Goal: Information Seeking & Learning: Check status

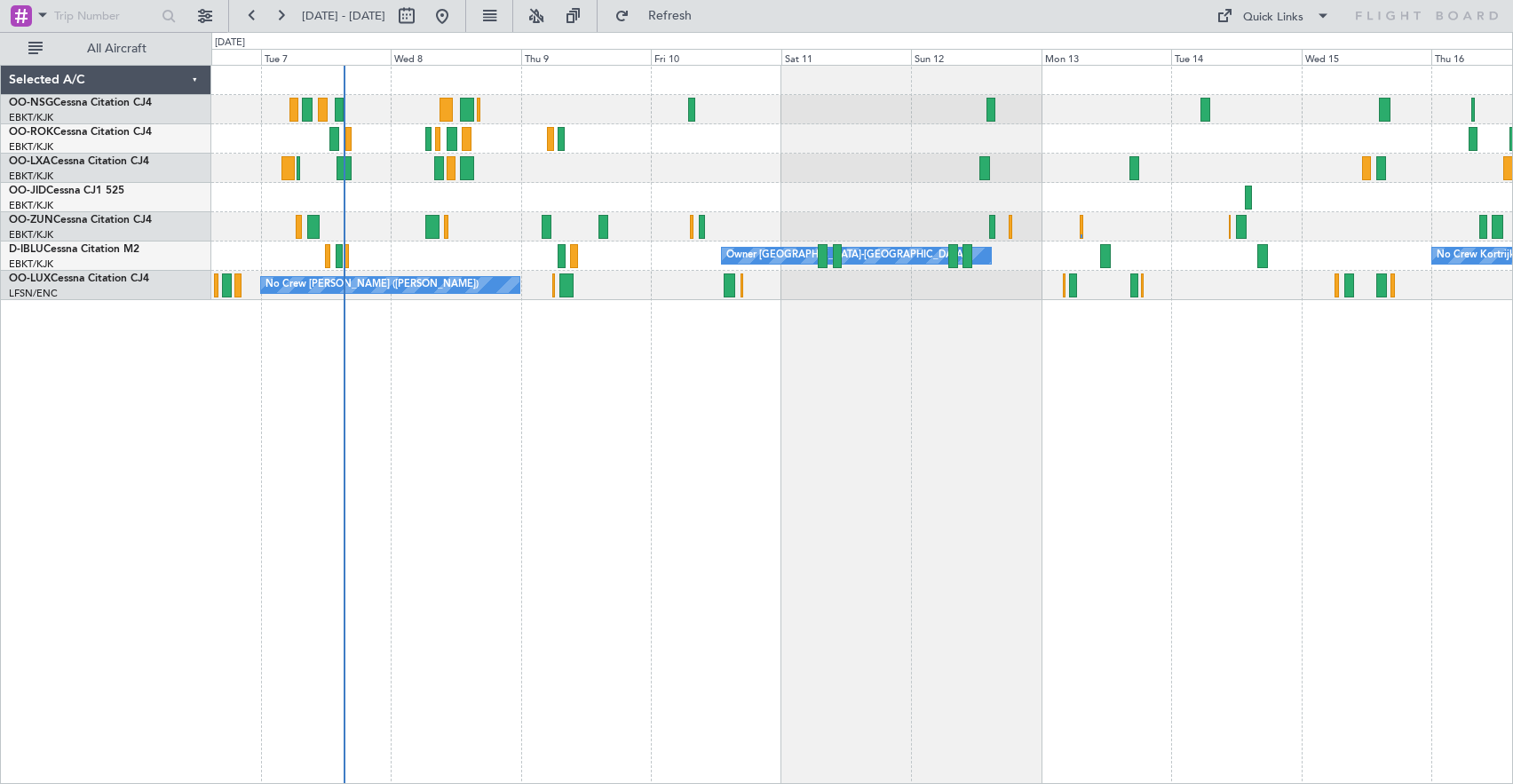
click at [837, 361] on div "Planned Maint Kortrijk-[GEOGRAPHIC_DATA] Owner [GEOGRAPHIC_DATA]-[GEOGRAPHIC_DA…" at bounding box center [863, 423] width 1302 height 719
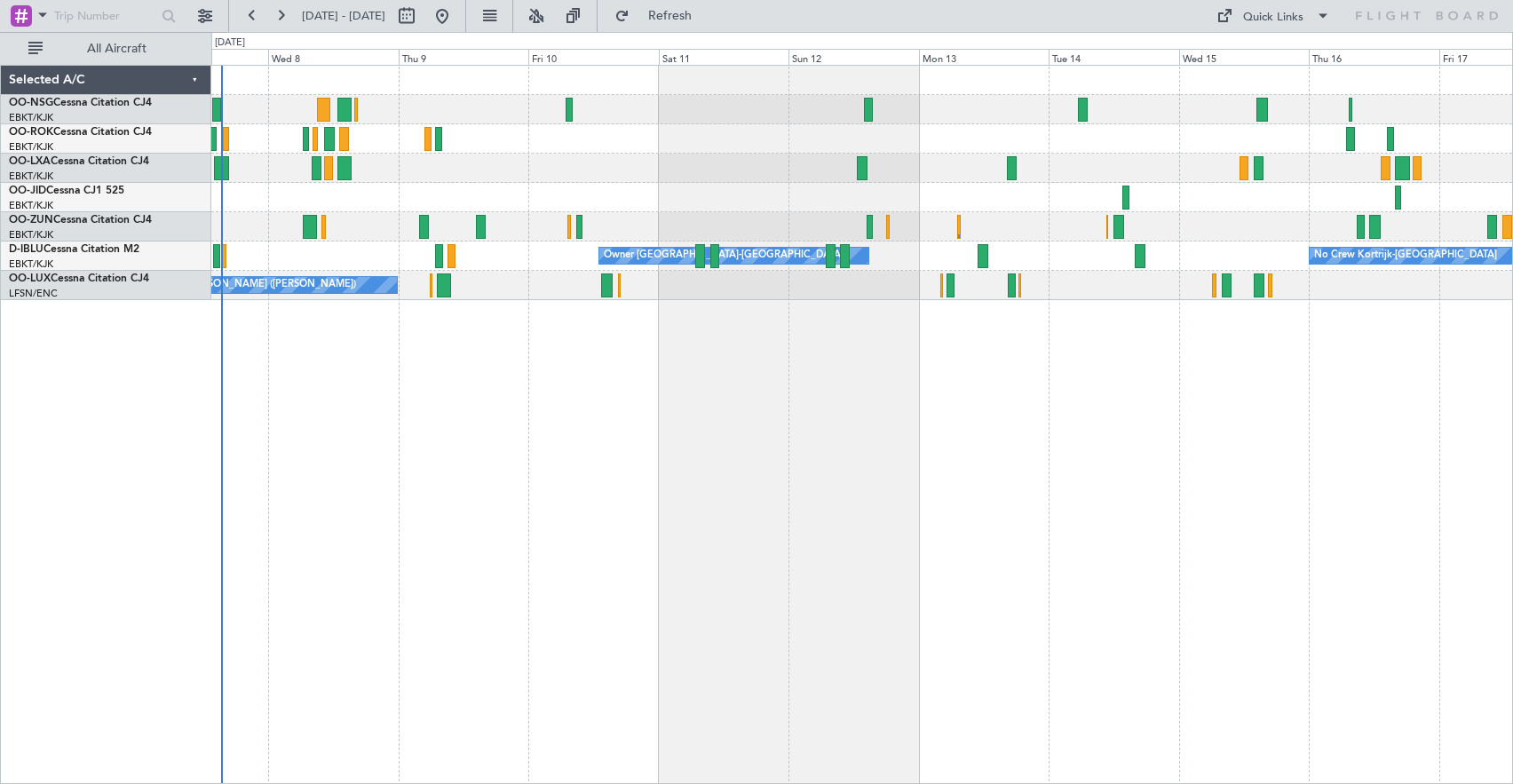
click at [1066, 338] on div "Planned Maint Kortrijk-[GEOGRAPHIC_DATA] Owner [GEOGRAPHIC_DATA]-[GEOGRAPHIC_DA…" at bounding box center [863, 423] width 1302 height 719
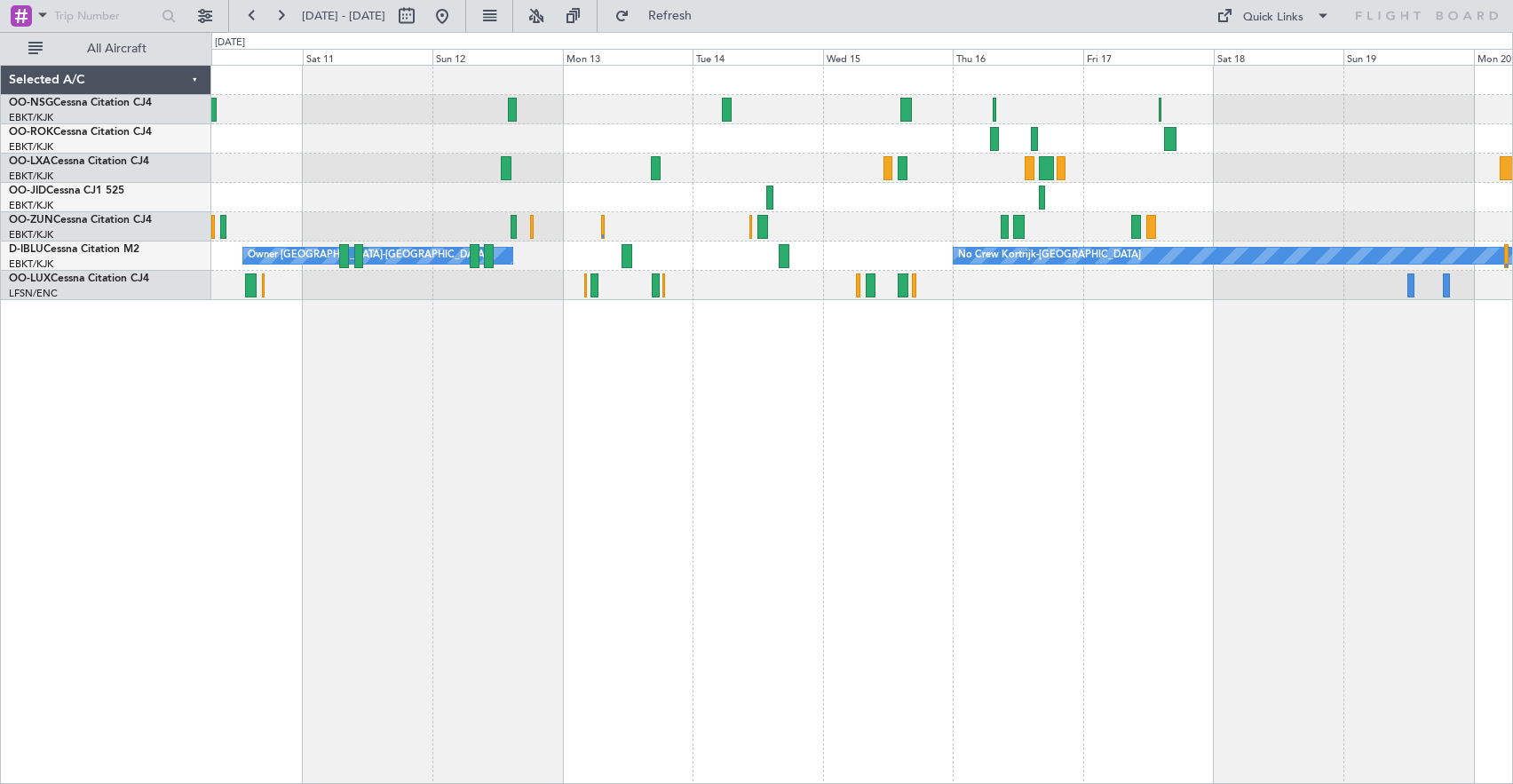
click at [710, 350] on div "Owner [GEOGRAPHIC_DATA]-[GEOGRAPHIC_DATA] No Crew Kortrijk-[GEOGRAPHIC_DATA] No…" at bounding box center [863, 423] width 1302 height 719
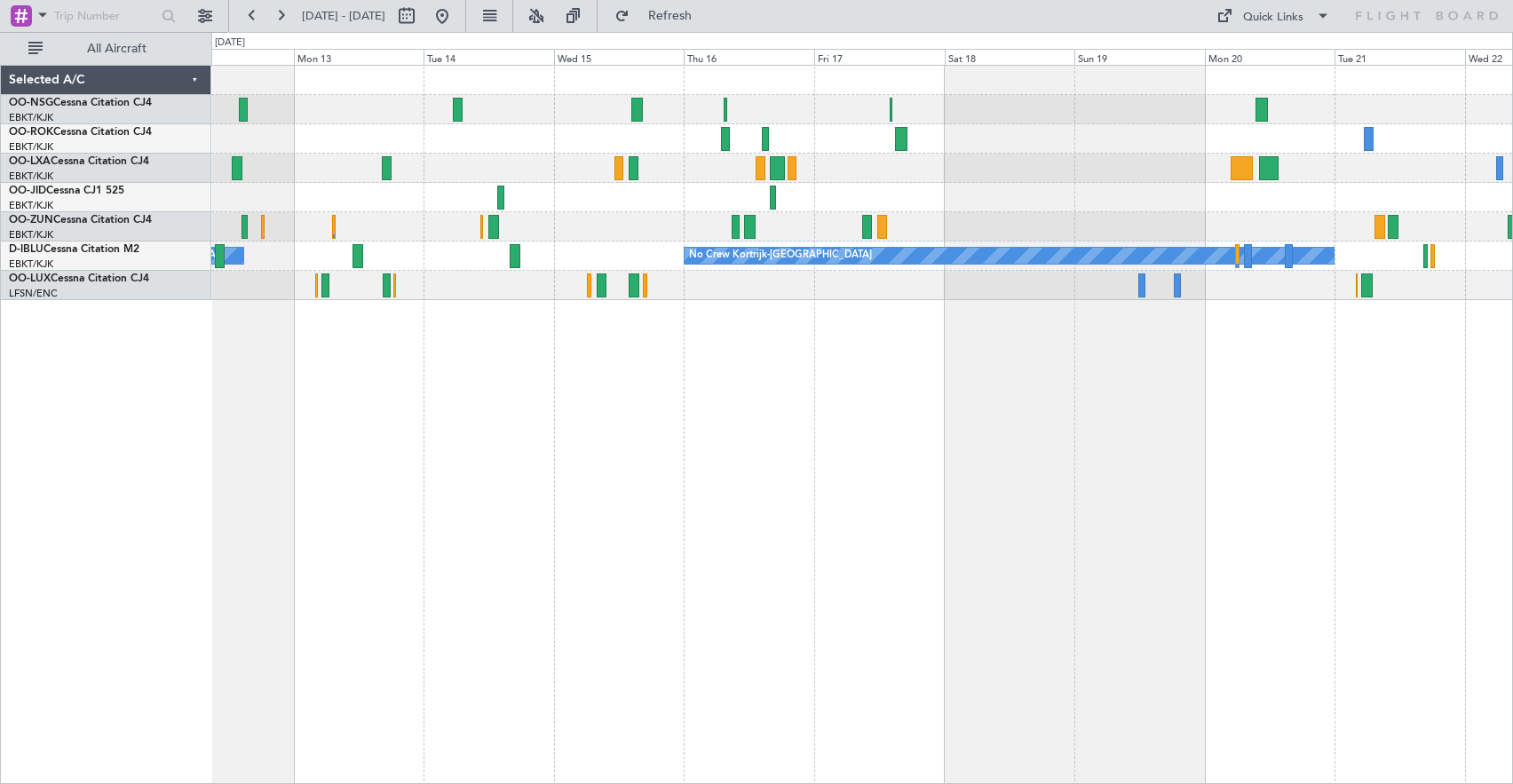
click at [731, 358] on div "No Crew Owner [GEOGRAPHIC_DATA]-[GEOGRAPHIC_DATA] No Crew Kortrijk-[GEOGRAPHIC_…" at bounding box center [863, 423] width 1302 height 719
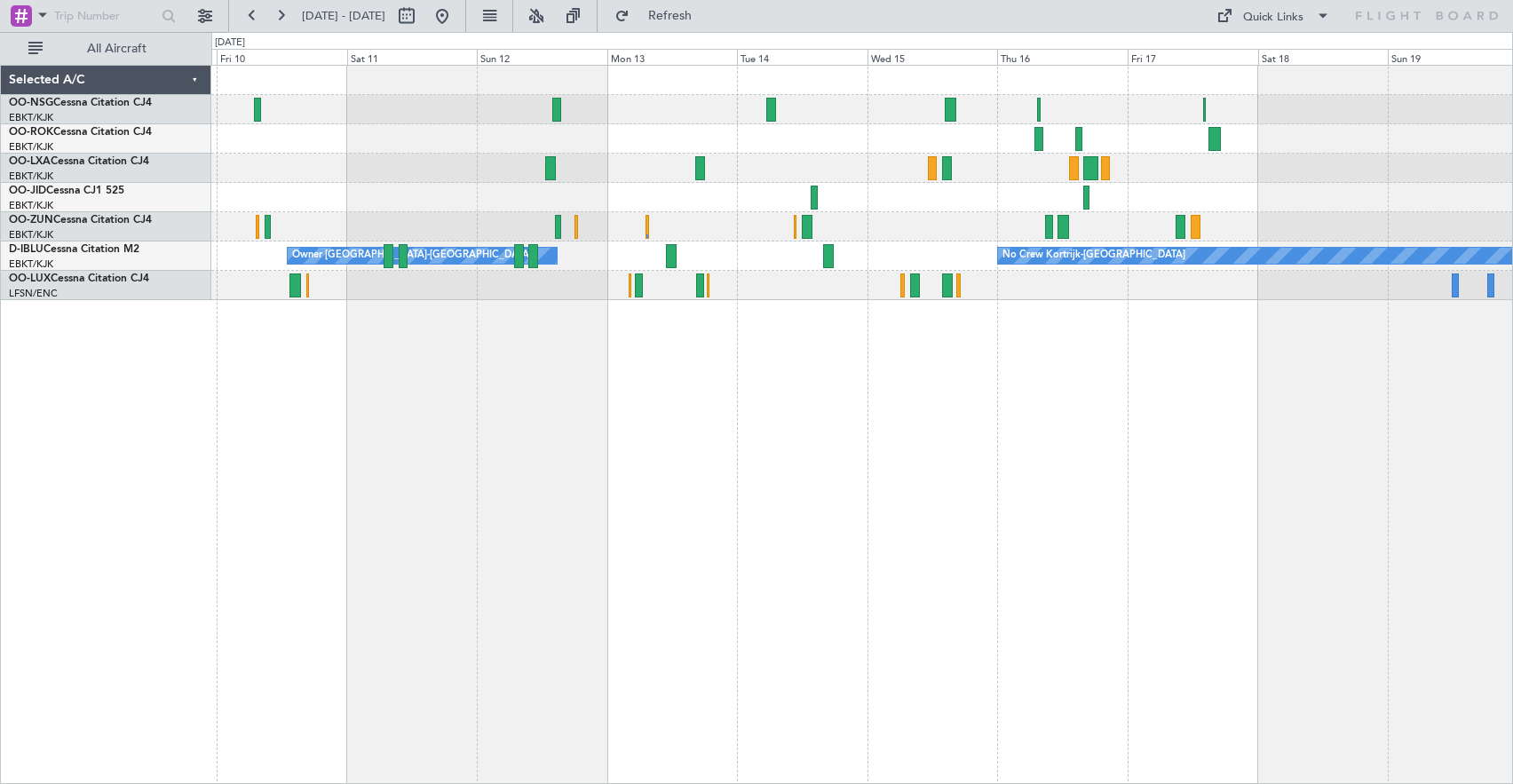
click at [1045, 354] on div "Owner [GEOGRAPHIC_DATA]-[GEOGRAPHIC_DATA] No Crew Kortrijk-[GEOGRAPHIC_DATA] No…" at bounding box center [863, 423] width 1302 height 719
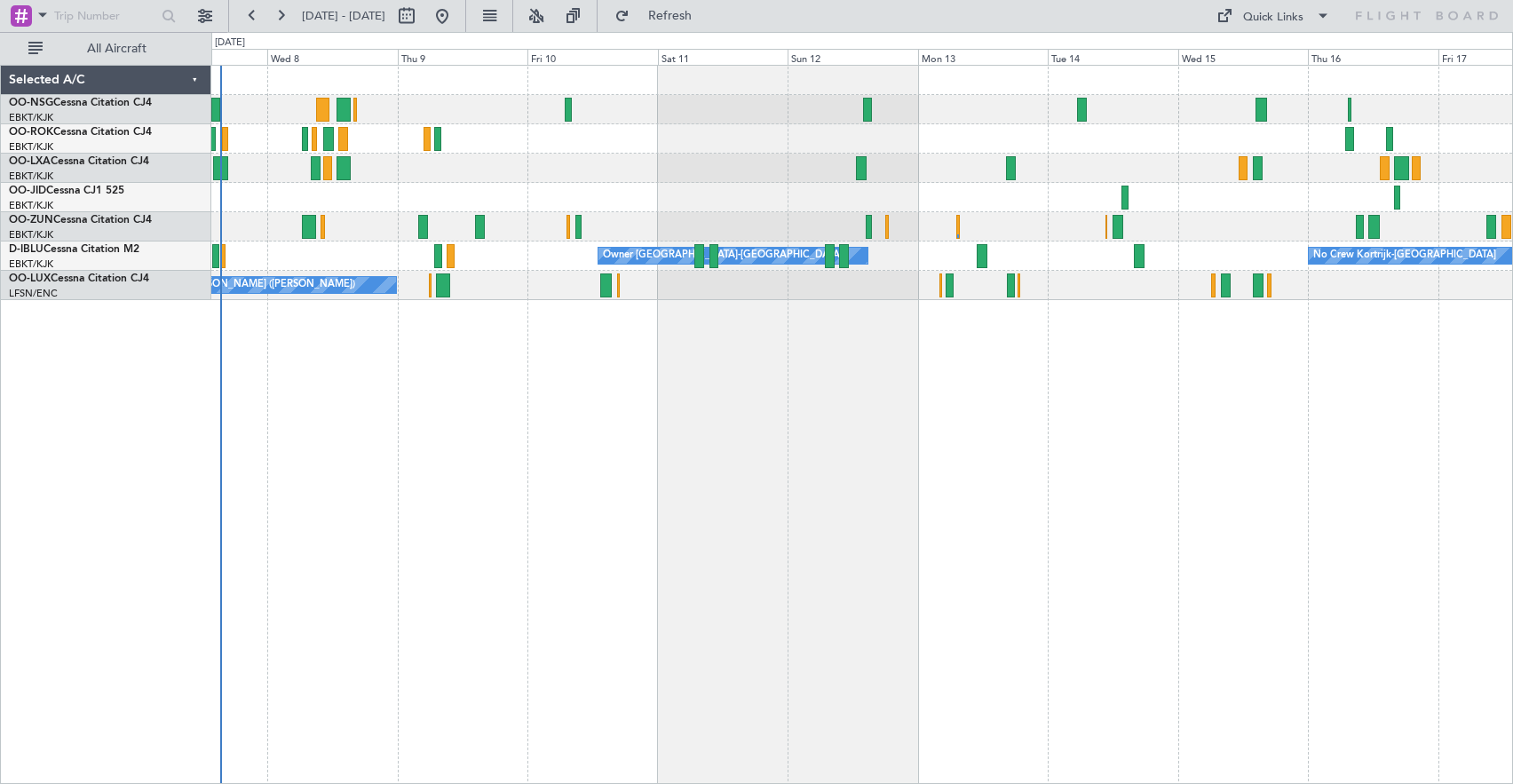
click at [921, 361] on div "Planned Maint Kortrijk-[GEOGRAPHIC_DATA] Owner [GEOGRAPHIC_DATA]-[GEOGRAPHIC_DA…" at bounding box center [863, 423] width 1302 height 719
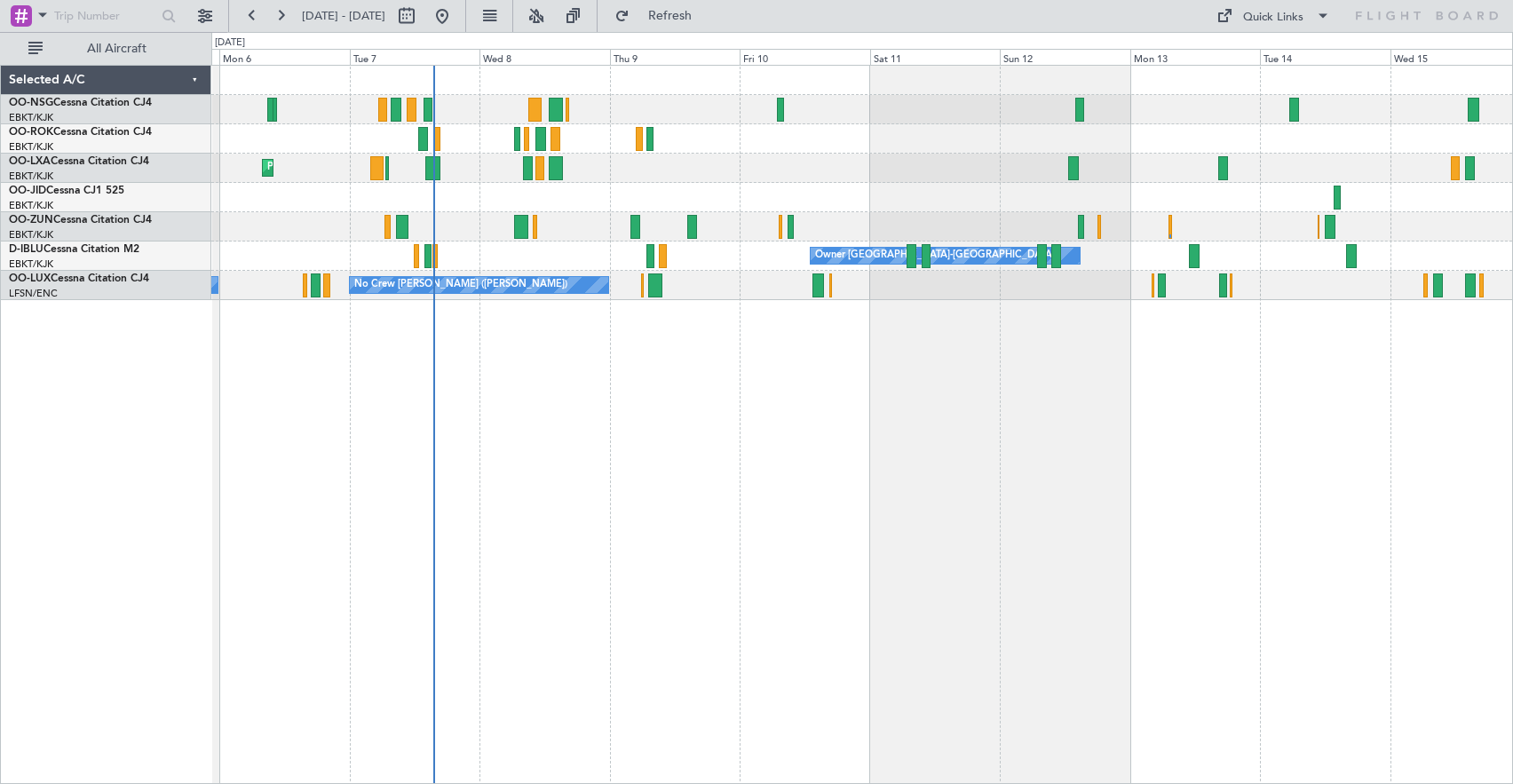
click at [688, 214] on div "Planned Maint Kortrijk-[GEOGRAPHIC_DATA] Owner [GEOGRAPHIC_DATA]-[GEOGRAPHIC_DA…" at bounding box center [862, 182] width 1301 height 234
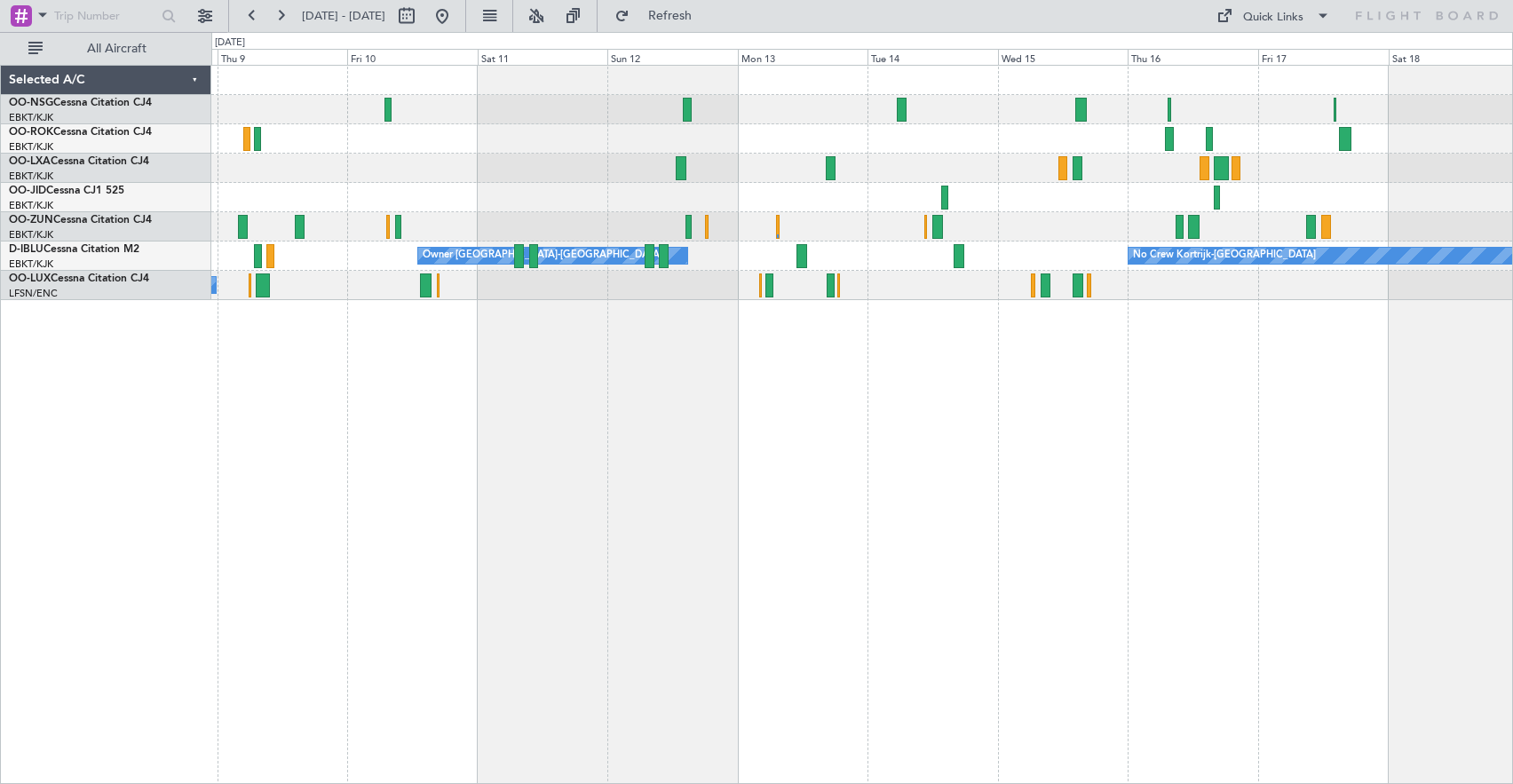
click at [526, 371] on div "Owner [GEOGRAPHIC_DATA]-[GEOGRAPHIC_DATA] No Crew Kortrijk-[GEOGRAPHIC_DATA] No…" at bounding box center [863, 423] width 1302 height 719
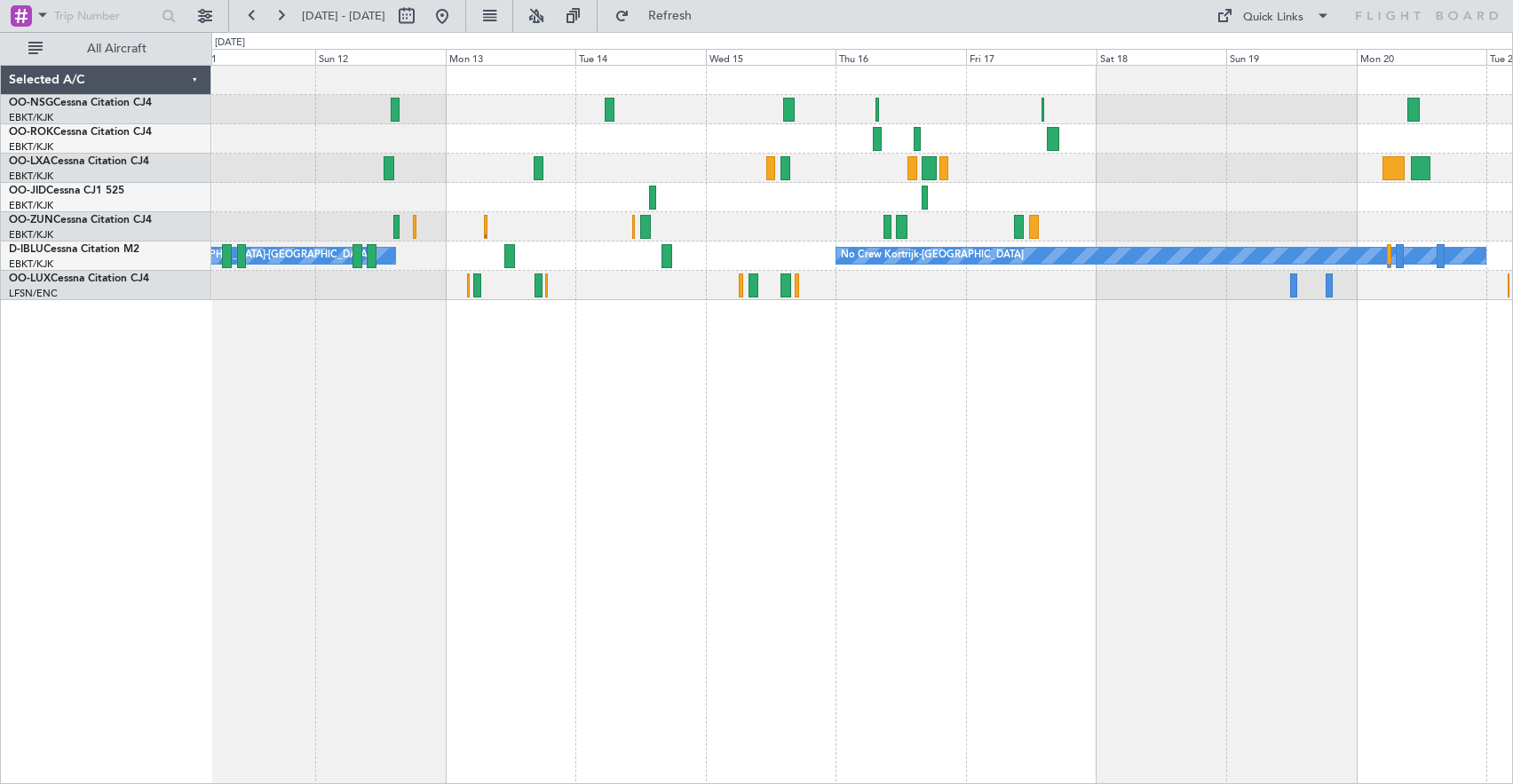
click at [813, 344] on div "Owner [GEOGRAPHIC_DATA]-[GEOGRAPHIC_DATA] No Crew Kortrijk-[GEOGRAPHIC_DATA] No…" at bounding box center [863, 423] width 1302 height 719
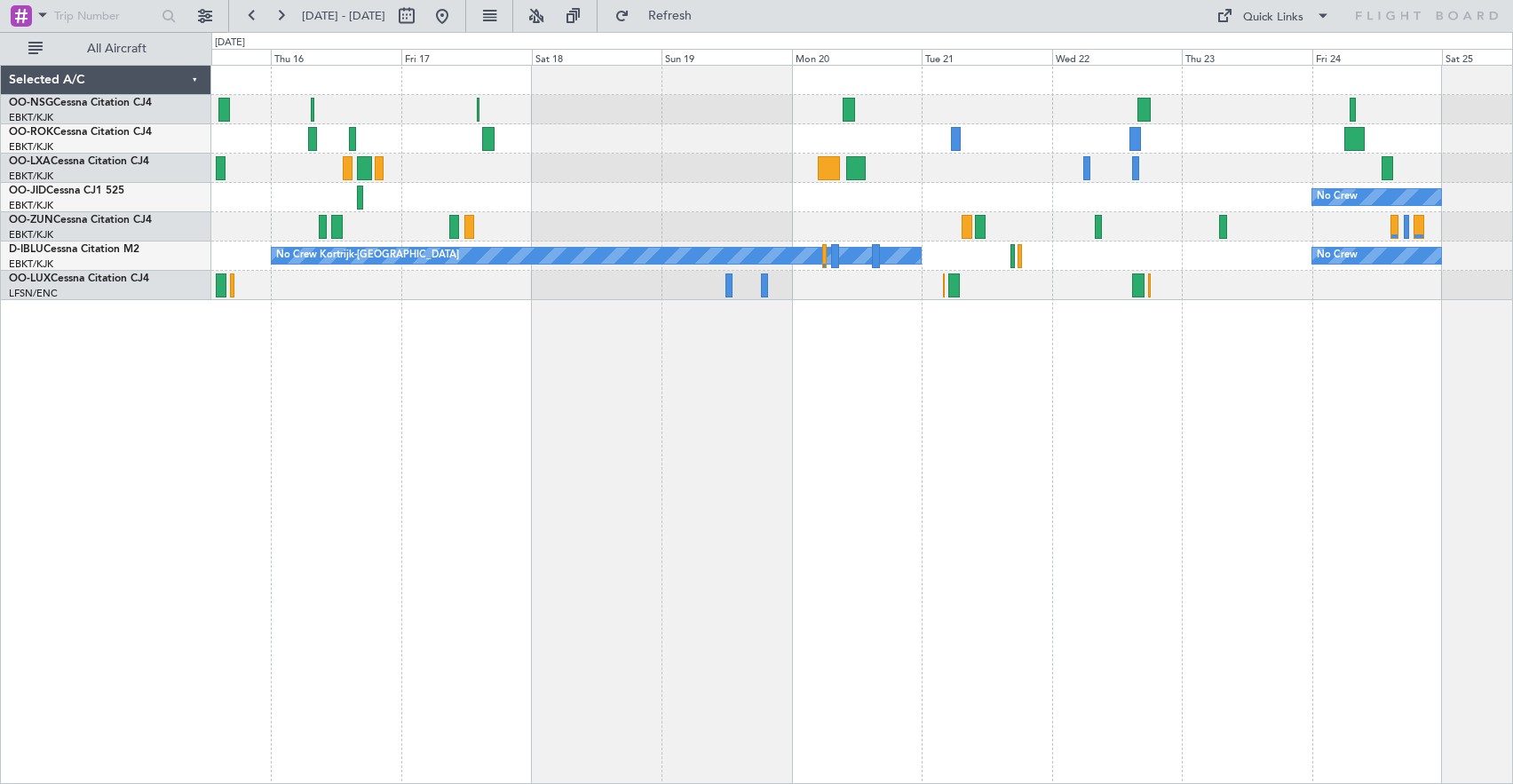
click at [521, 395] on div "No Crew No Crew Kortrijk-[GEOGRAPHIC_DATA] No Crew" at bounding box center [863, 423] width 1302 height 719
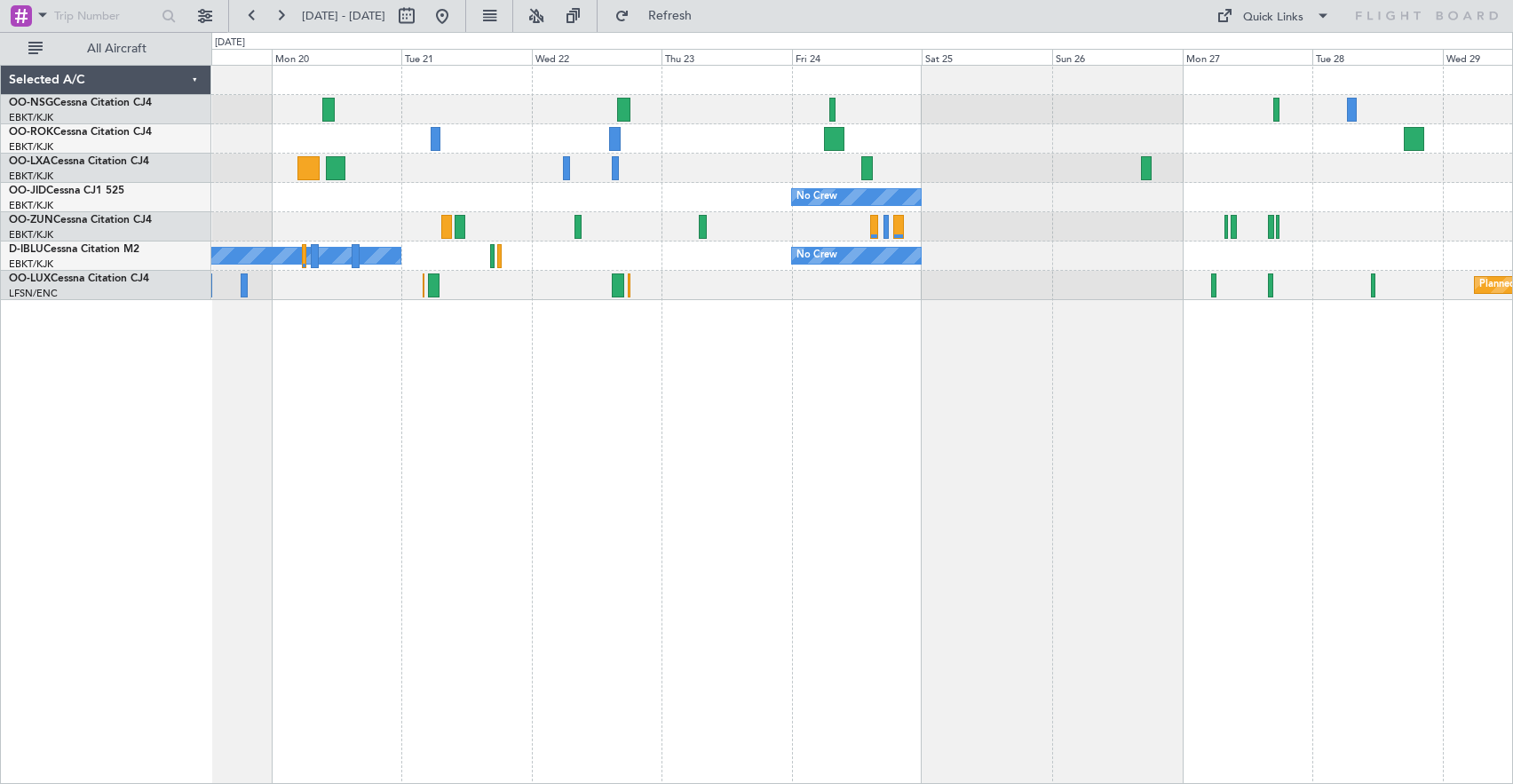
click at [582, 269] on div "No Crew Kortrijk-[GEOGRAPHIC_DATA] No Crew" at bounding box center [862, 255] width 1301 height 29
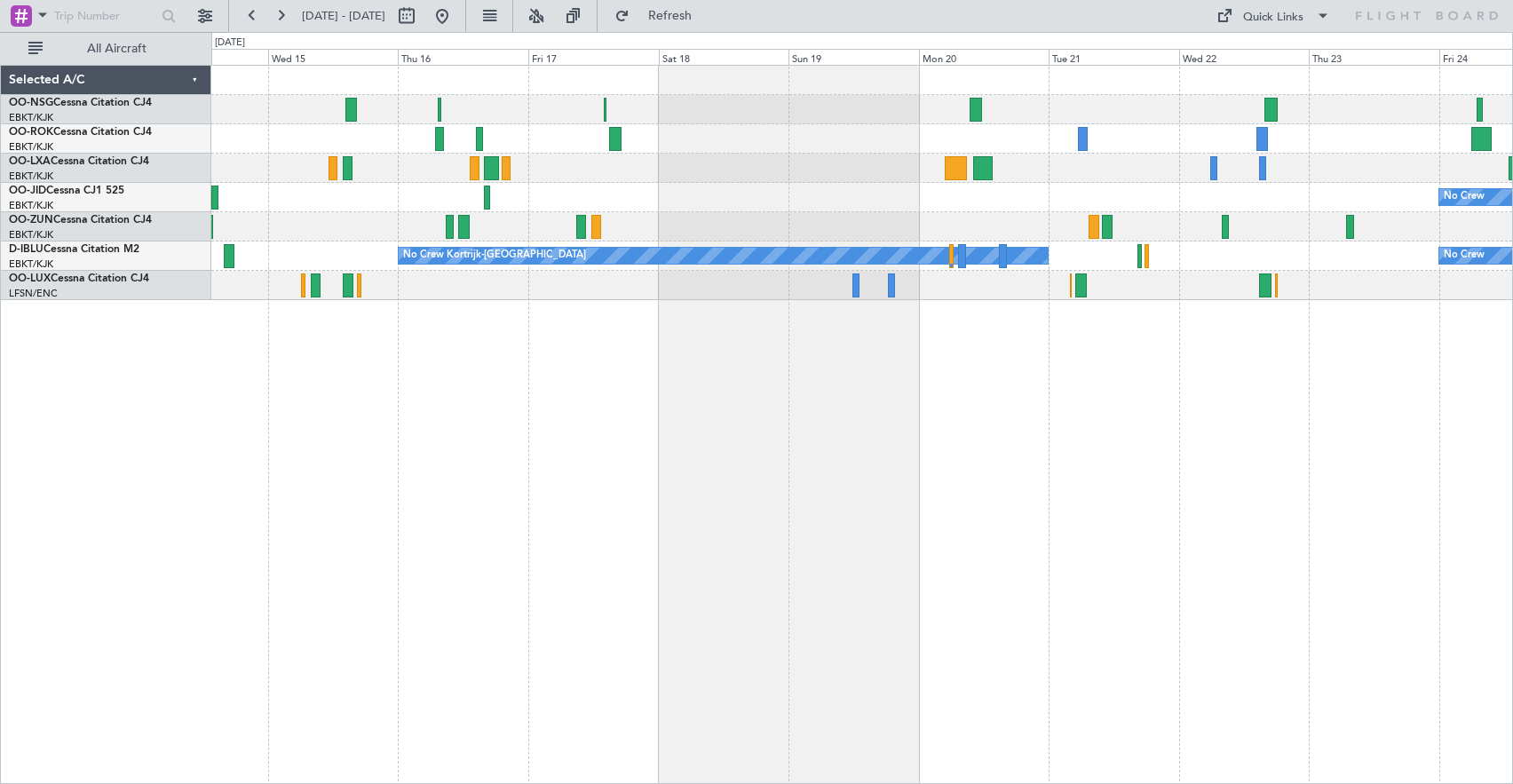
click at [1005, 356] on div "No Crew No Crew Kortrijk-[GEOGRAPHIC_DATA] No Crew Owner [GEOGRAPHIC_DATA]-[GEO…" at bounding box center [863, 423] width 1302 height 719
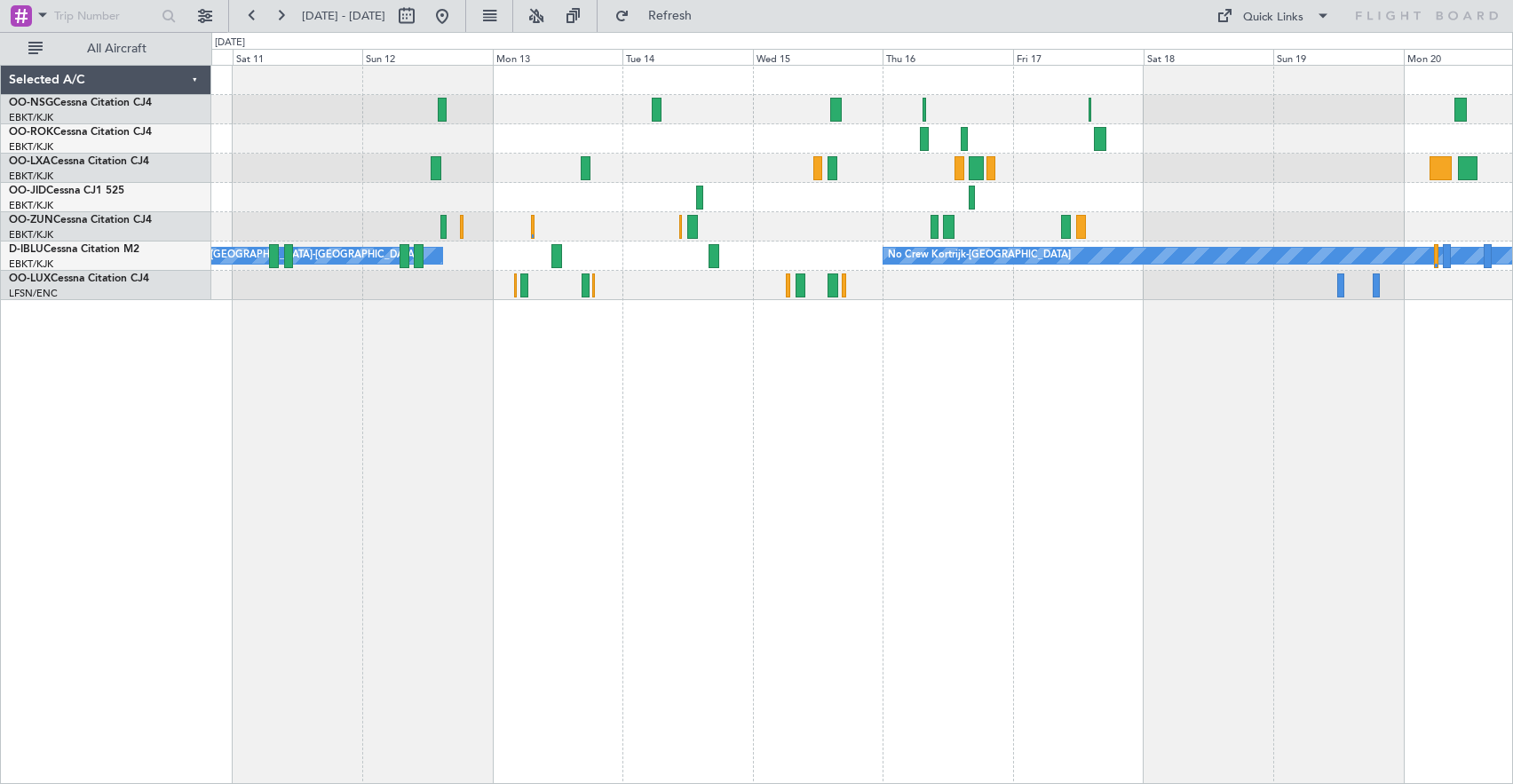
click at [1222, 133] on div "No Crew Kortrijk-[GEOGRAPHIC_DATA] Owner [GEOGRAPHIC_DATA]-[GEOGRAPHIC_DATA] No…" at bounding box center [862, 182] width 1301 height 234
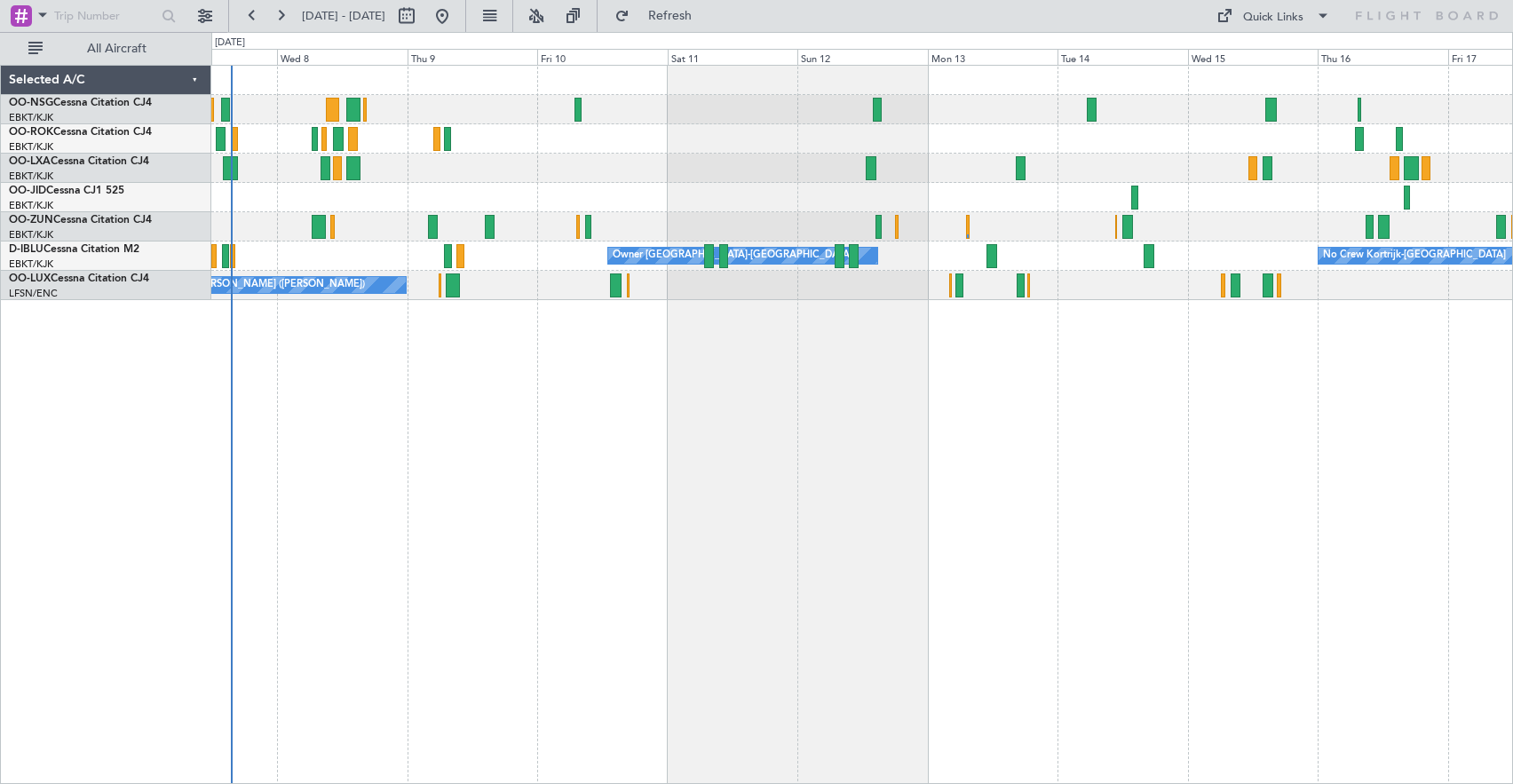
click at [1180, 434] on div "Planned Maint Kortrijk-[GEOGRAPHIC_DATA] No Crew Kortrijk-[GEOGRAPHIC_DATA] Own…" at bounding box center [863, 423] width 1302 height 719
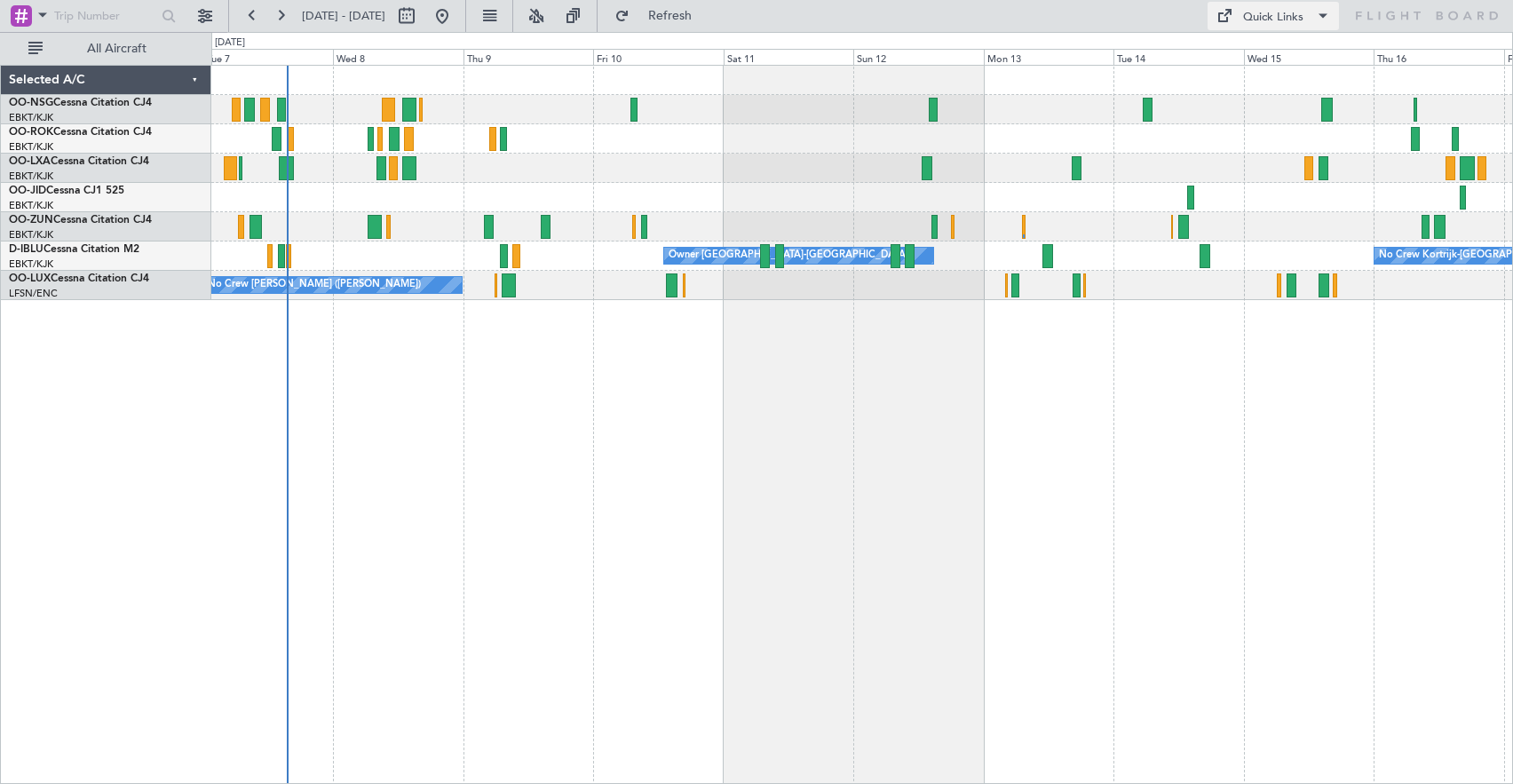
click at [1245, 14] on button "Quick Links" at bounding box center [1273, 16] width 132 height 28
click at [1242, 97] on button "Crew Board" at bounding box center [1277, 102] width 133 height 43
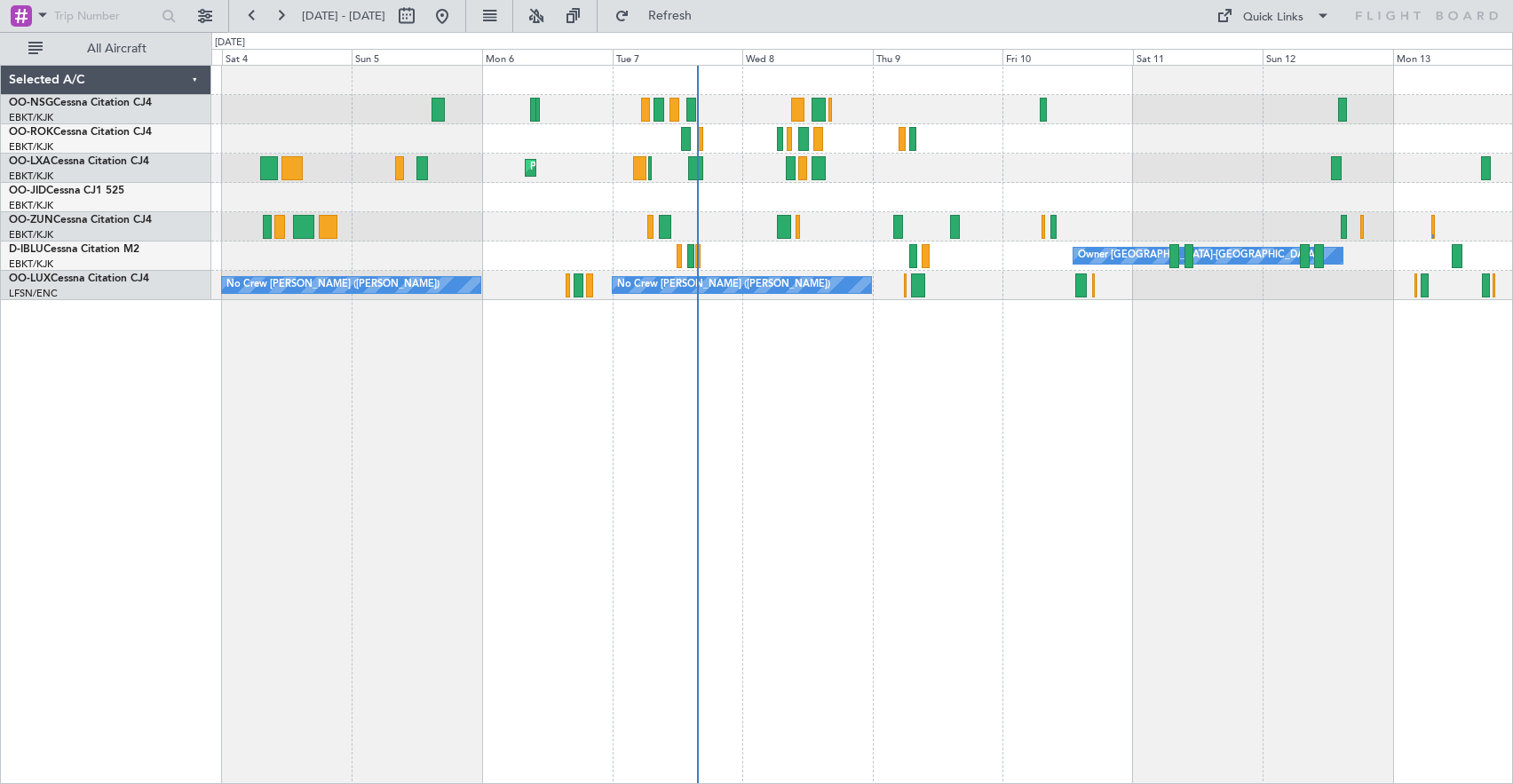
click at [1018, 332] on div "AOG Maint Kortrijk-[GEOGRAPHIC_DATA] Planned Maint [GEOGRAPHIC_DATA]-[GEOGRAPHI…" at bounding box center [863, 423] width 1302 height 719
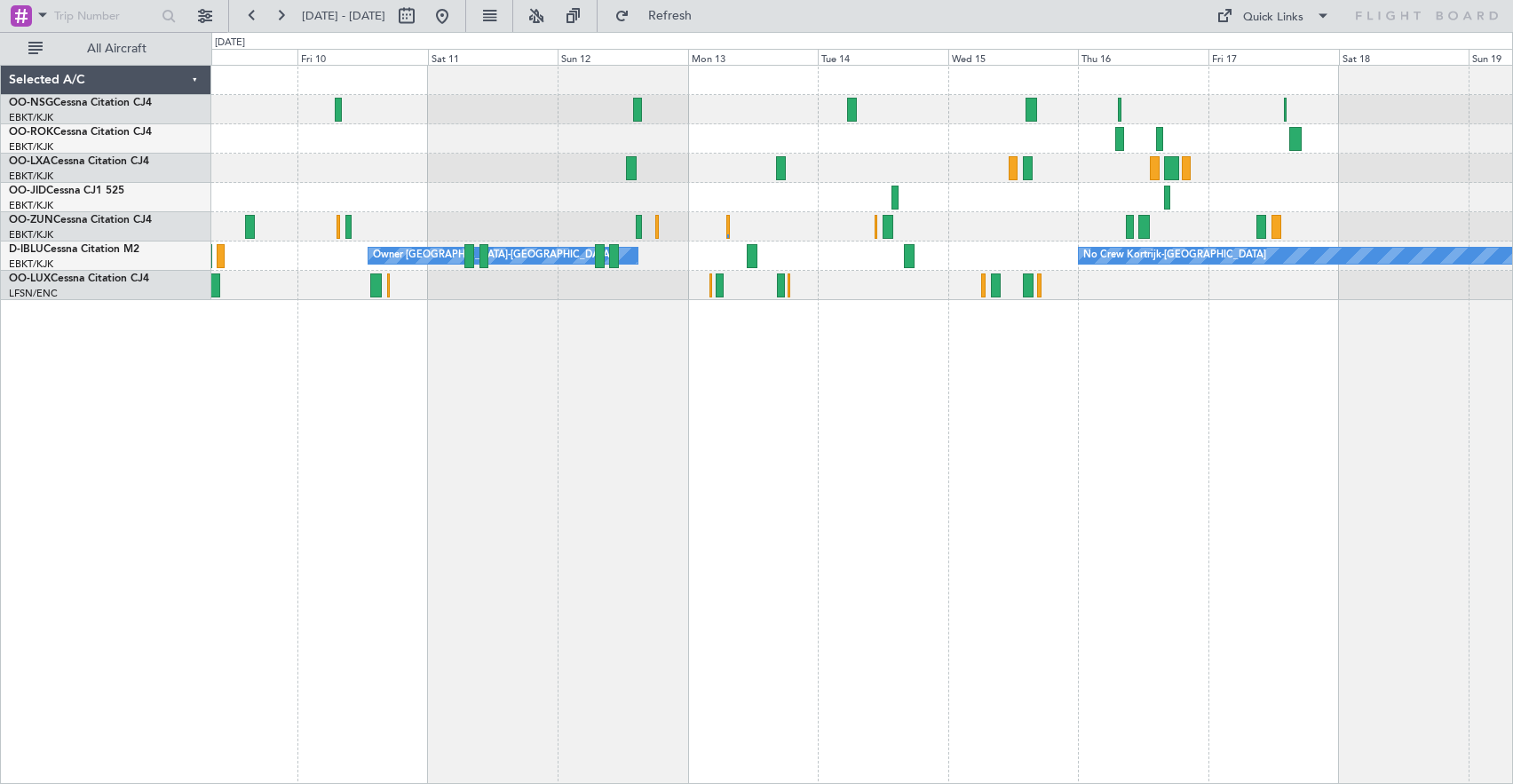
click at [394, 153] on div "Owner [GEOGRAPHIC_DATA]-[GEOGRAPHIC_DATA] No Crew Kortrijk-[GEOGRAPHIC_DATA] No…" at bounding box center [862, 182] width 1301 height 234
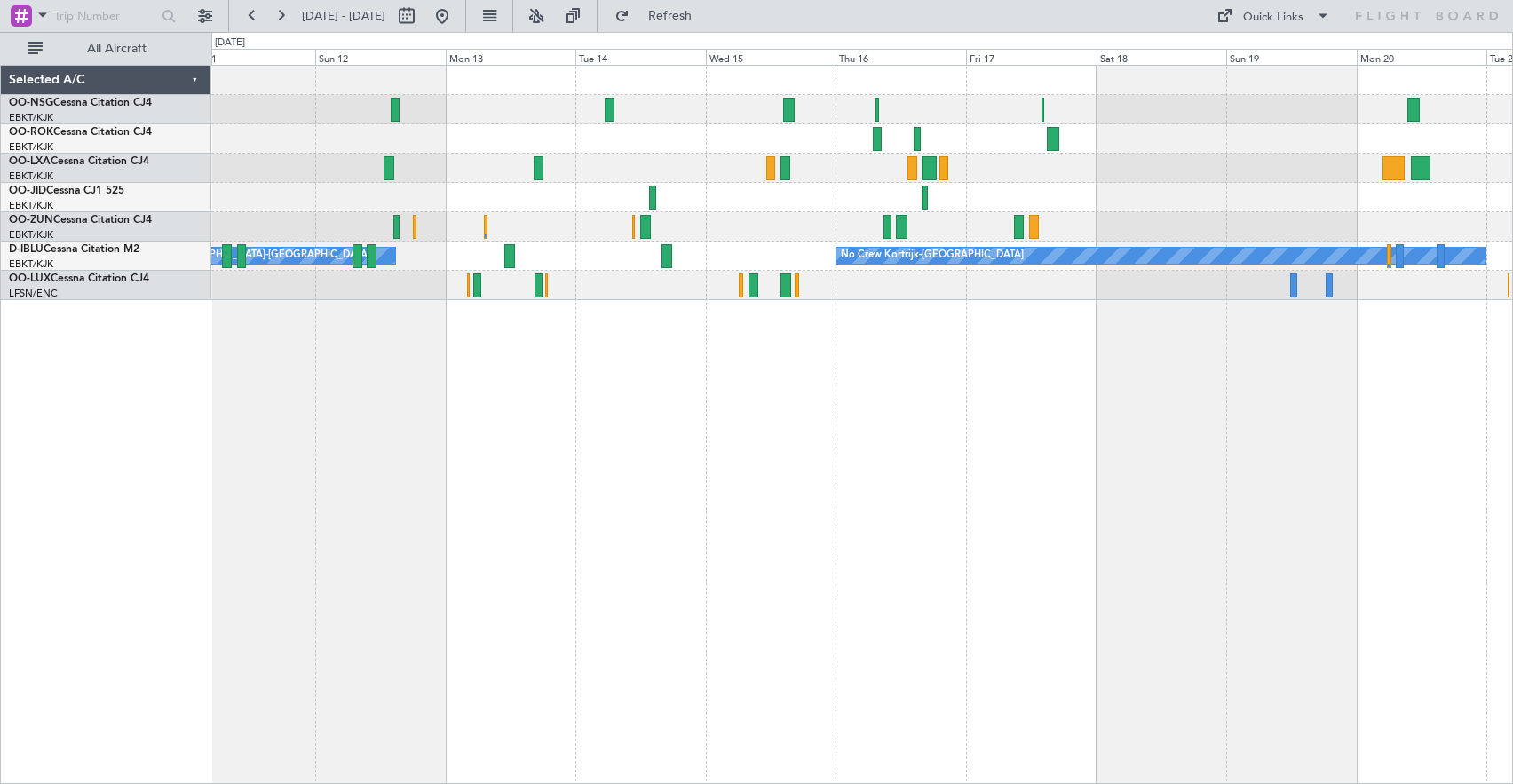
click at [1027, 168] on div at bounding box center [862, 168] width 1301 height 29
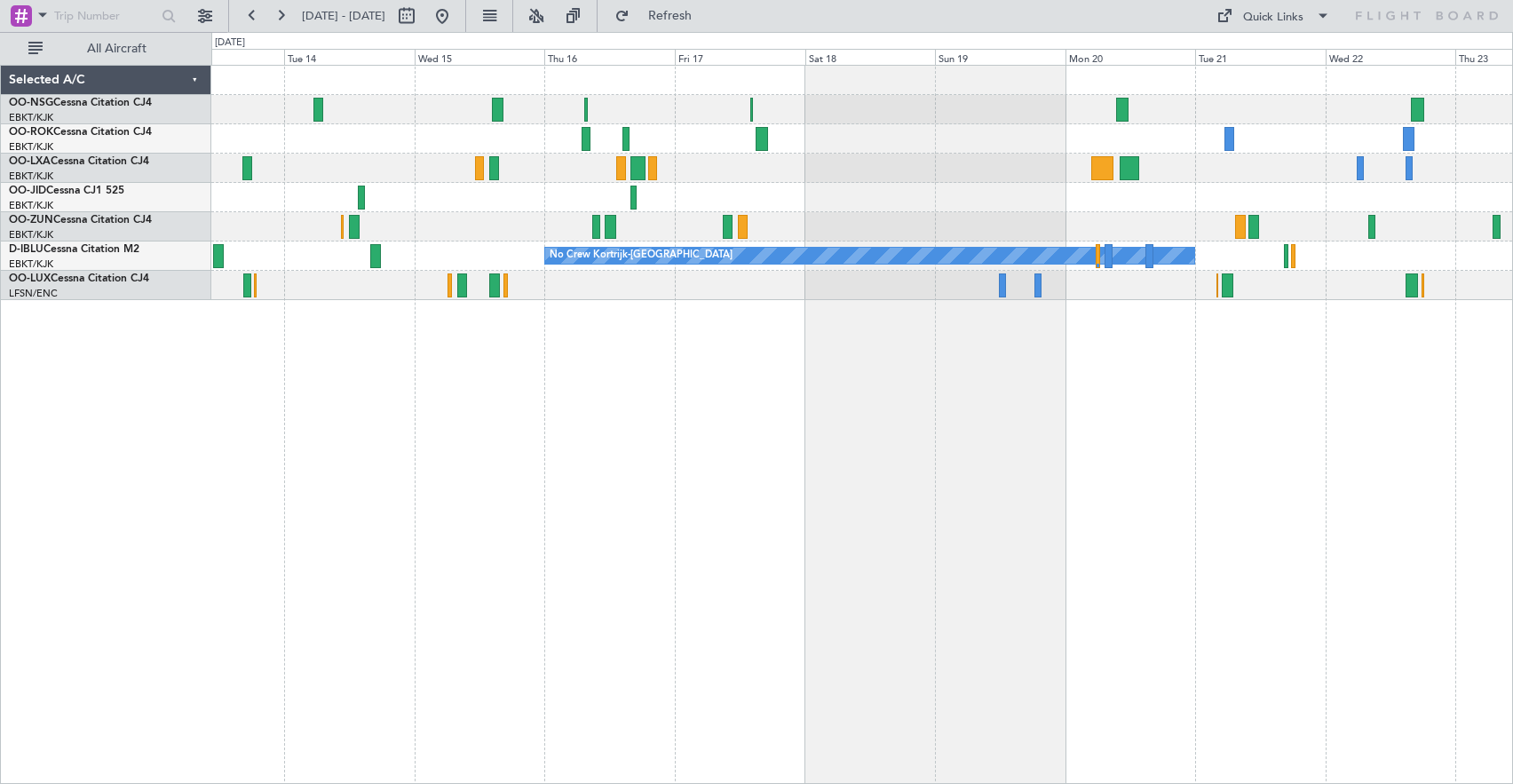
click at [799, 191] on div "No Crew" at bounding box center [862, 197] width 1301 height 29
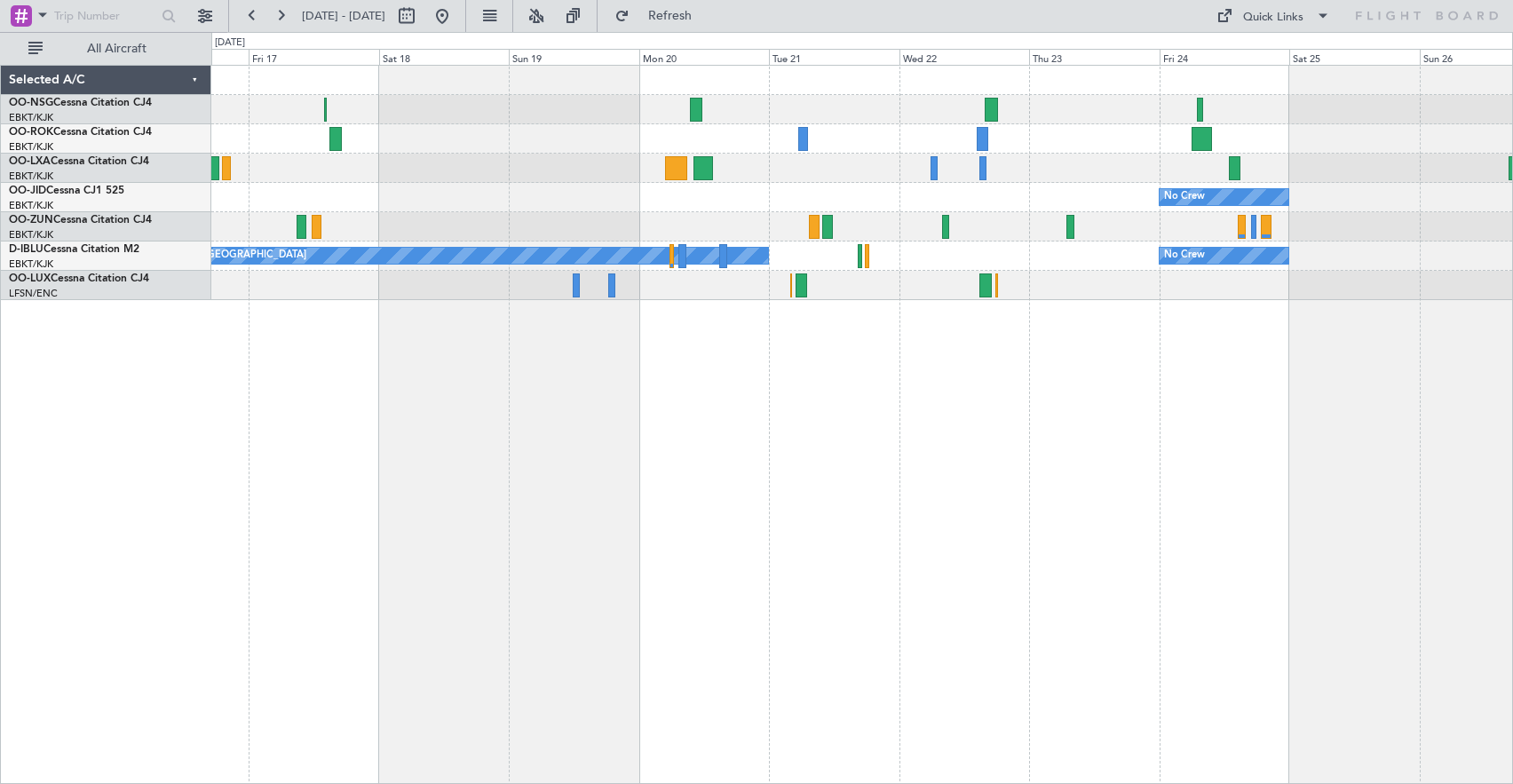
click at [464, 488] on div "No Crew No Crew Kortrijk-[GEOGRAPHIC_DATA] No Crew" at bounding box center [863, 423] width 1302 height 719
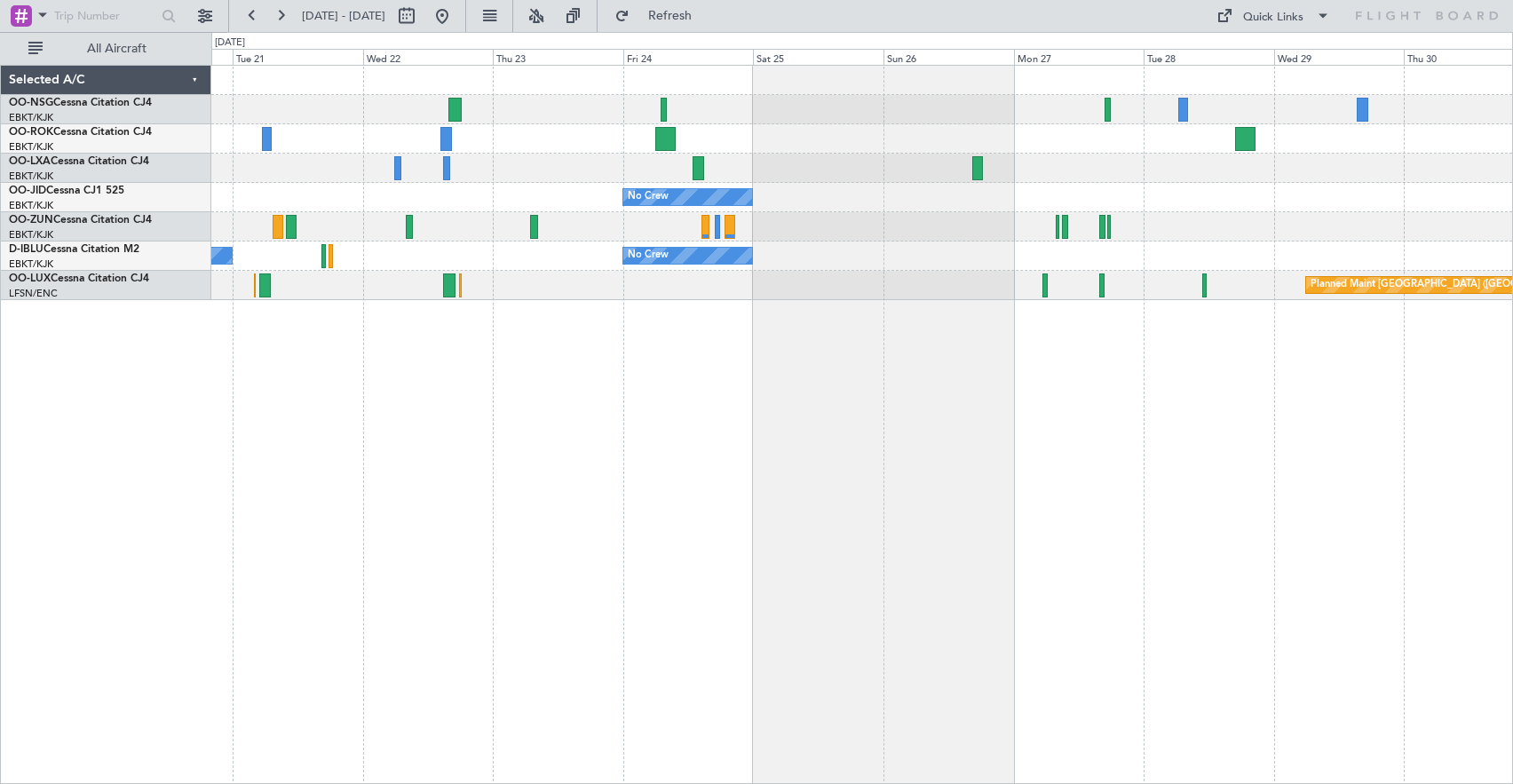
click at [626, 426] on div "No Crew No Crew Kortrijk-[GEOGRAPHIC_DATA] No Crew Planned Maint [GEOGRAPHIC_DA…" at bounding box center [863, 423] width 1302 height 719
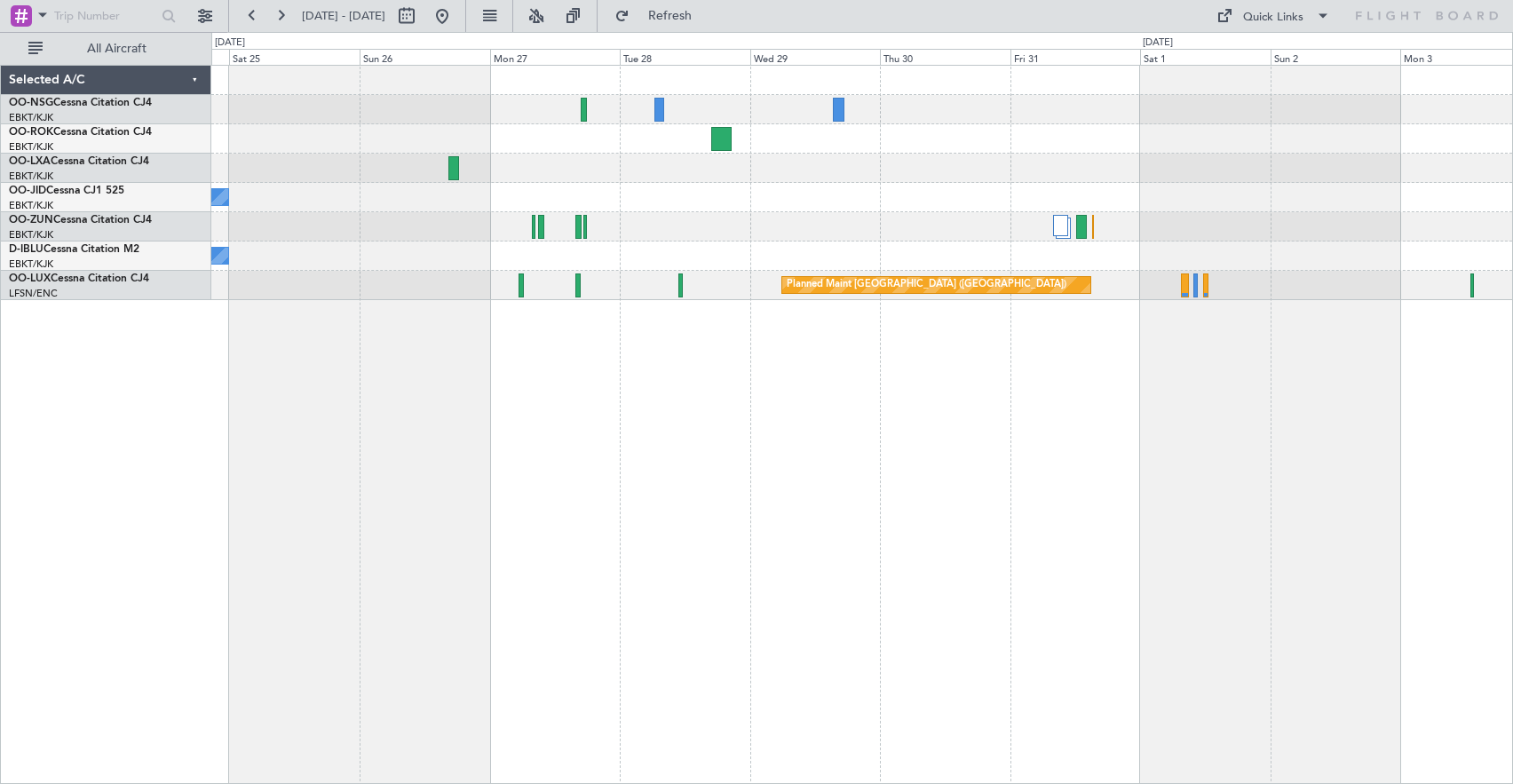
click at [771, 203] on div "No Crew" at bounding box center [862, 197] width 1301 height 29
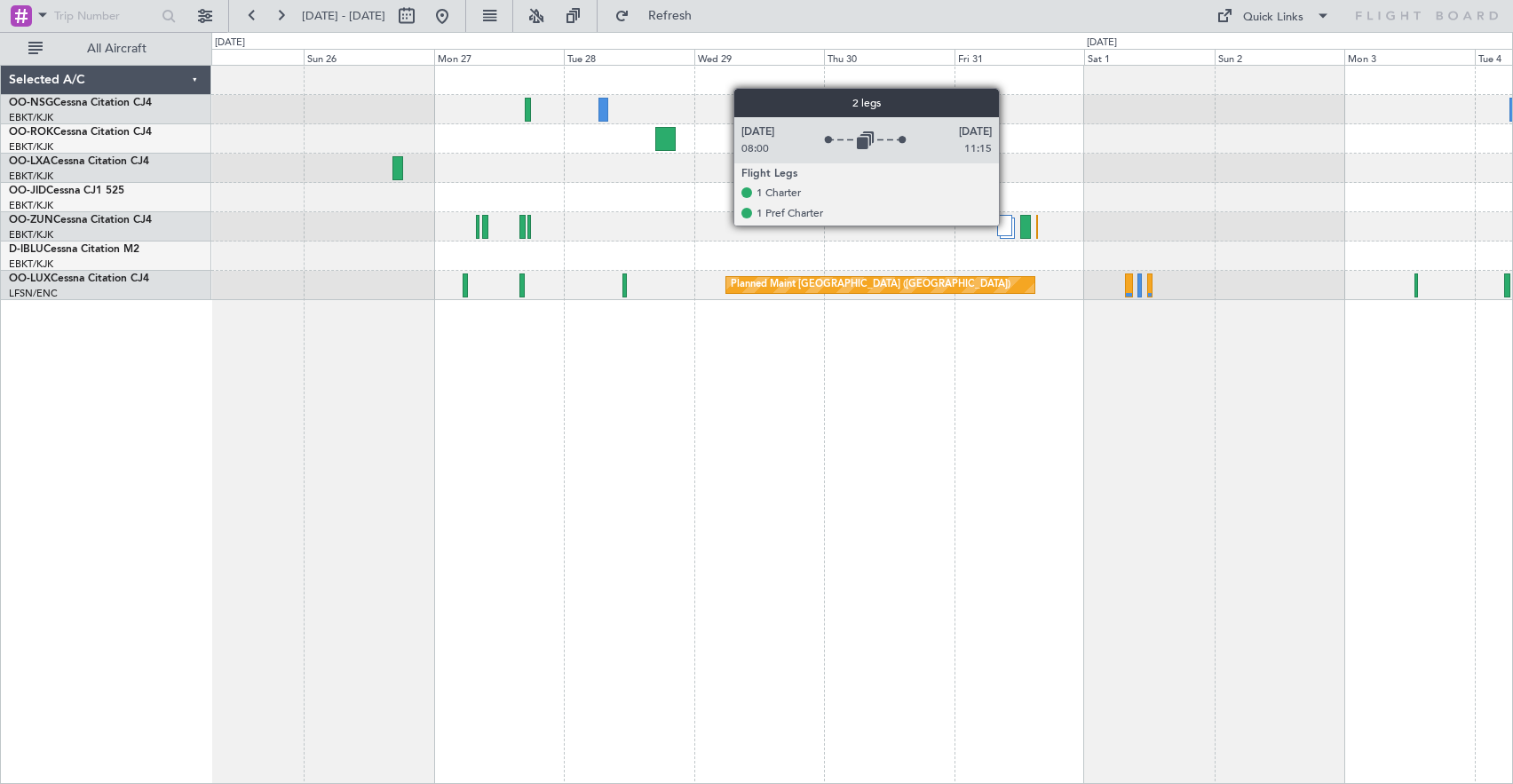
click at [1007, 225] on div at bounding box center [1005, 225] width 15 height 21
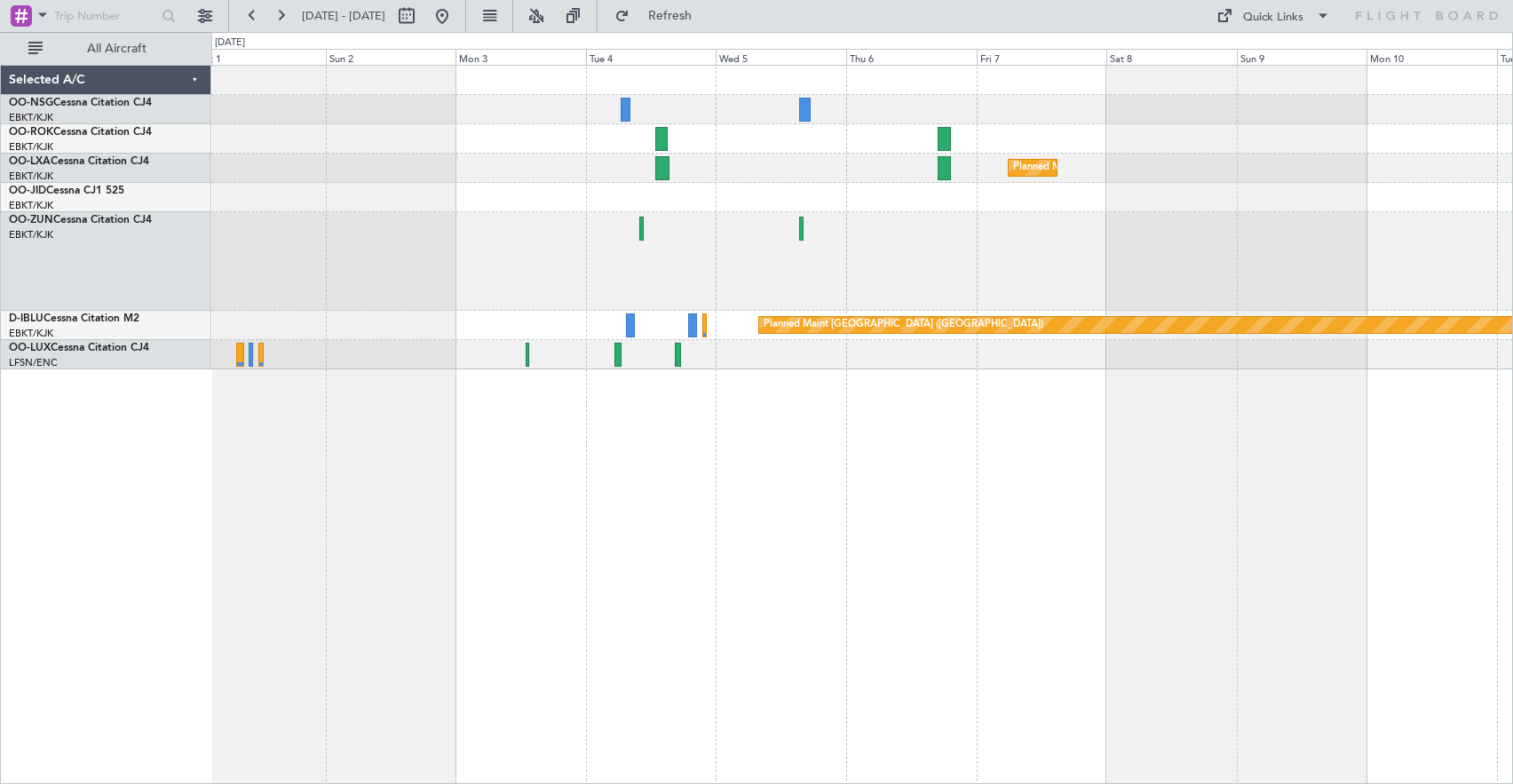
click at [152, 223] on div "Planned Maint Kortrijk-[GEOGRAPHIC_DATA] Planned Maint [GEOGRAPHIC_DATA] ([GEOG…" at bounding box center [756, 407] width 1513 height 751
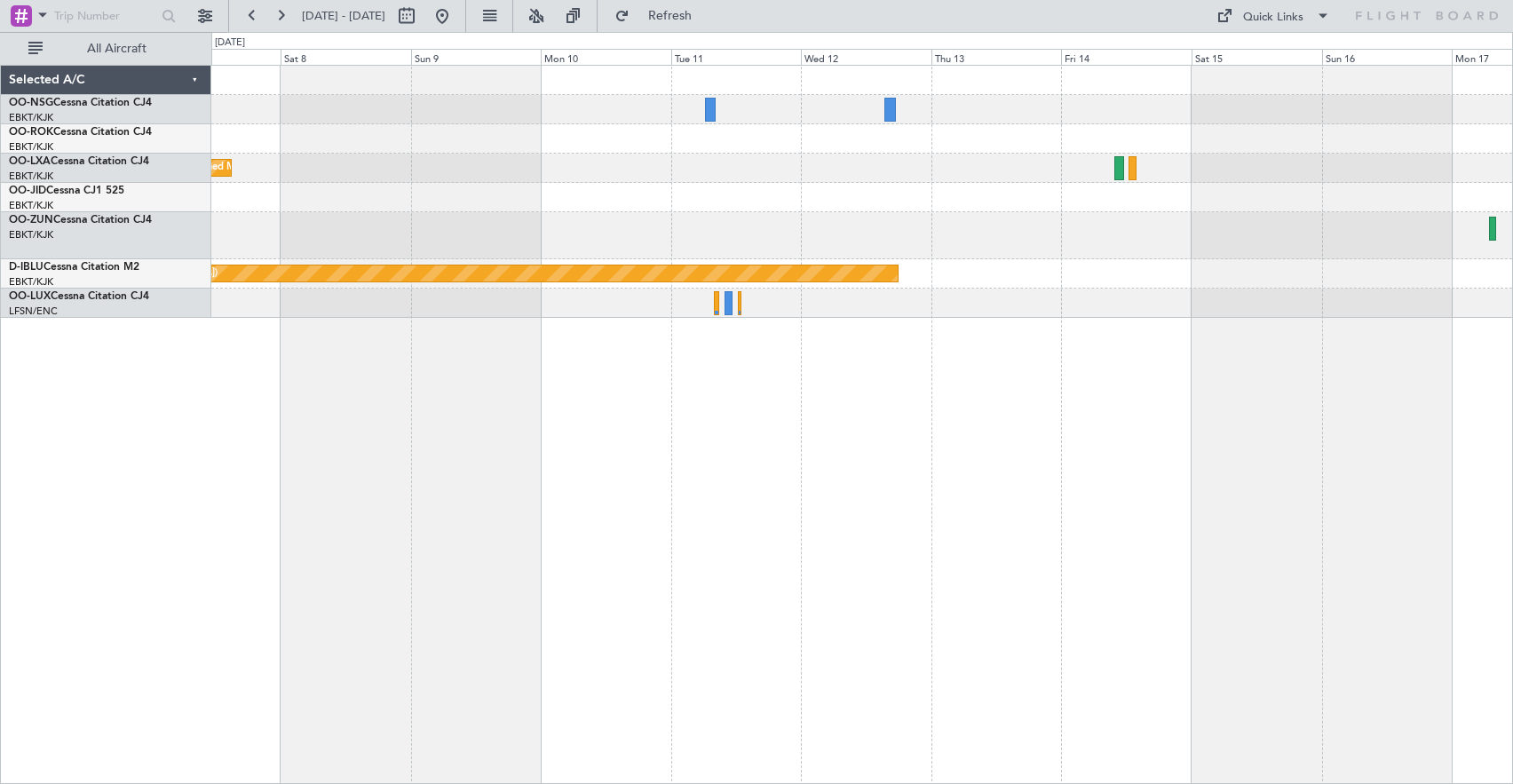
click at [437, 161] on div "Planned Maint Kortrijk-[GEOGRAPHIC_DATA] Planned Maint [GEOGRAPHIC_DATA] ([GEOG…" at bounding box center [862, 191] width 1301 height 252
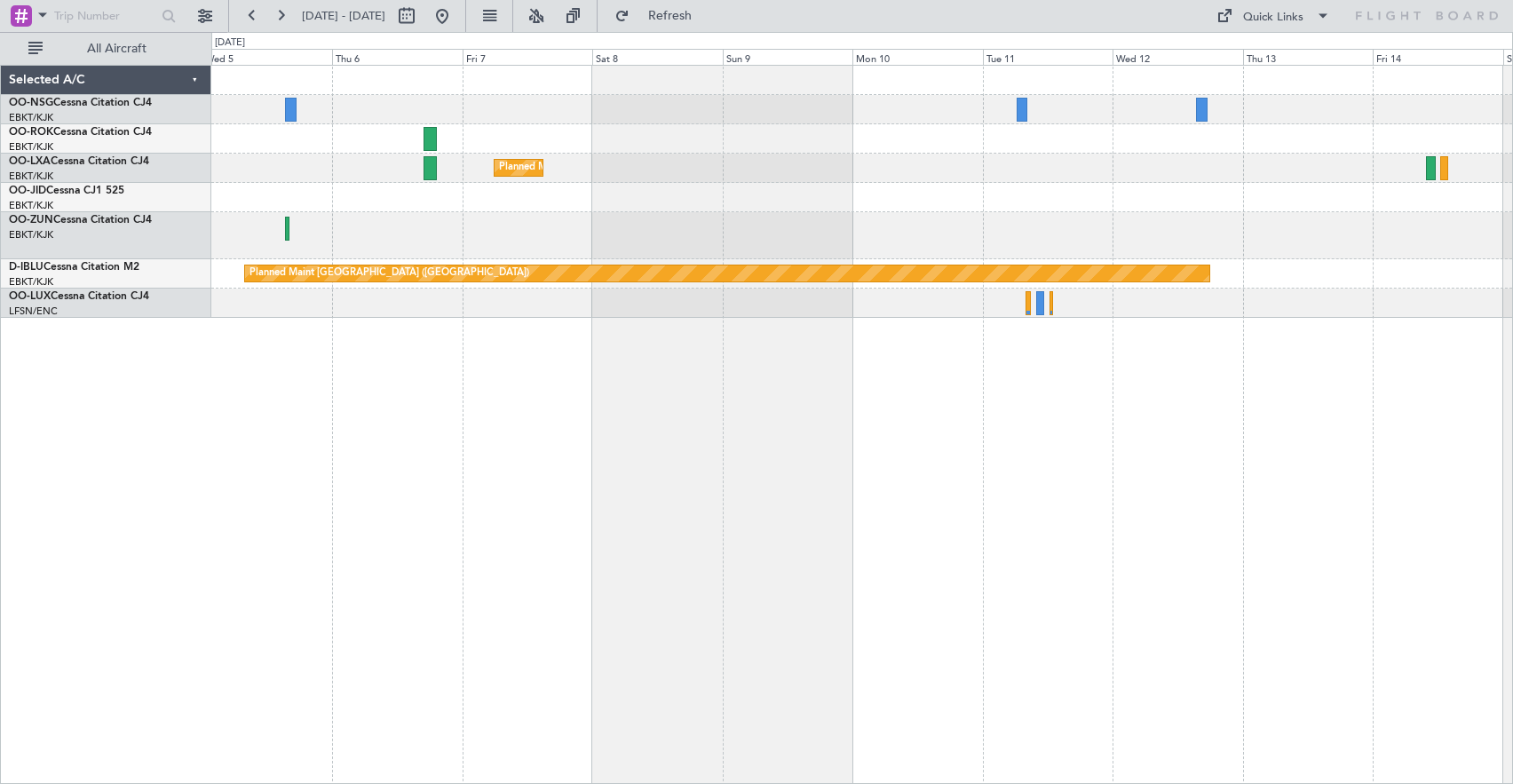
click at [1301, 194] on div at bounding box center [862, 197] width 1301 height 29
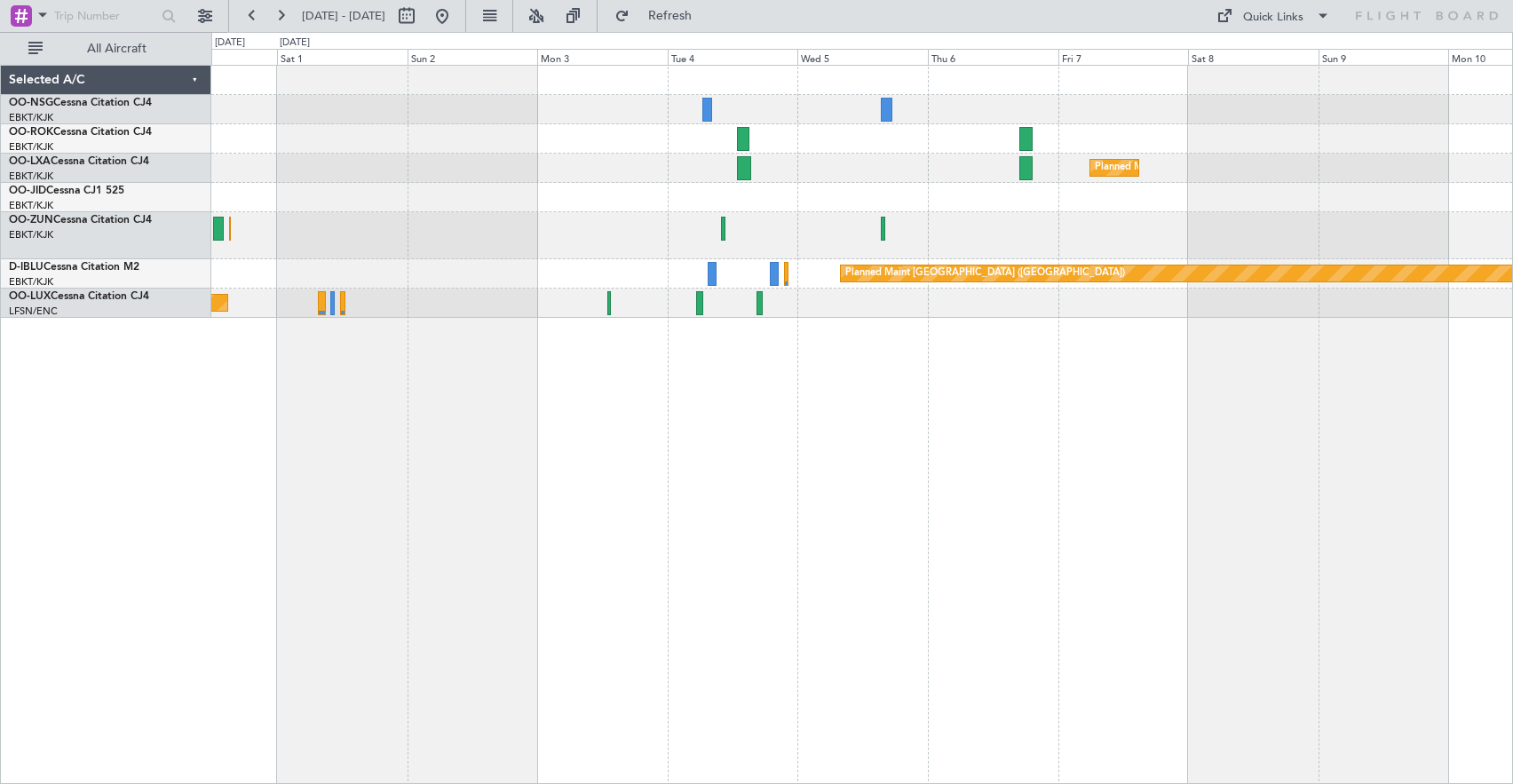
click at [1299, 230] on div at bounding box center [862, 236] width 1301 height 47
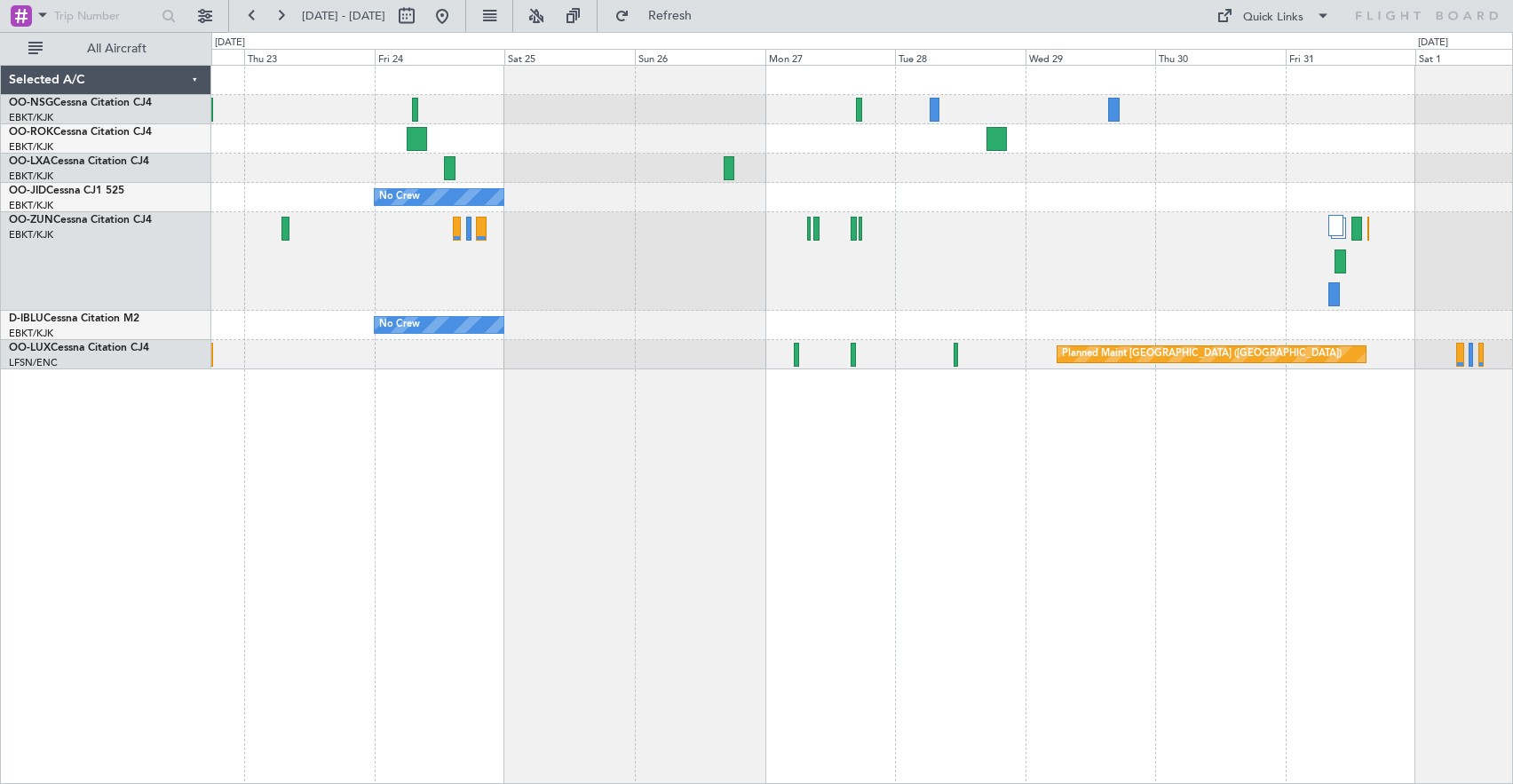
click at [1074, 250] on div at bounding box center [862, 262] width 1301 height 99
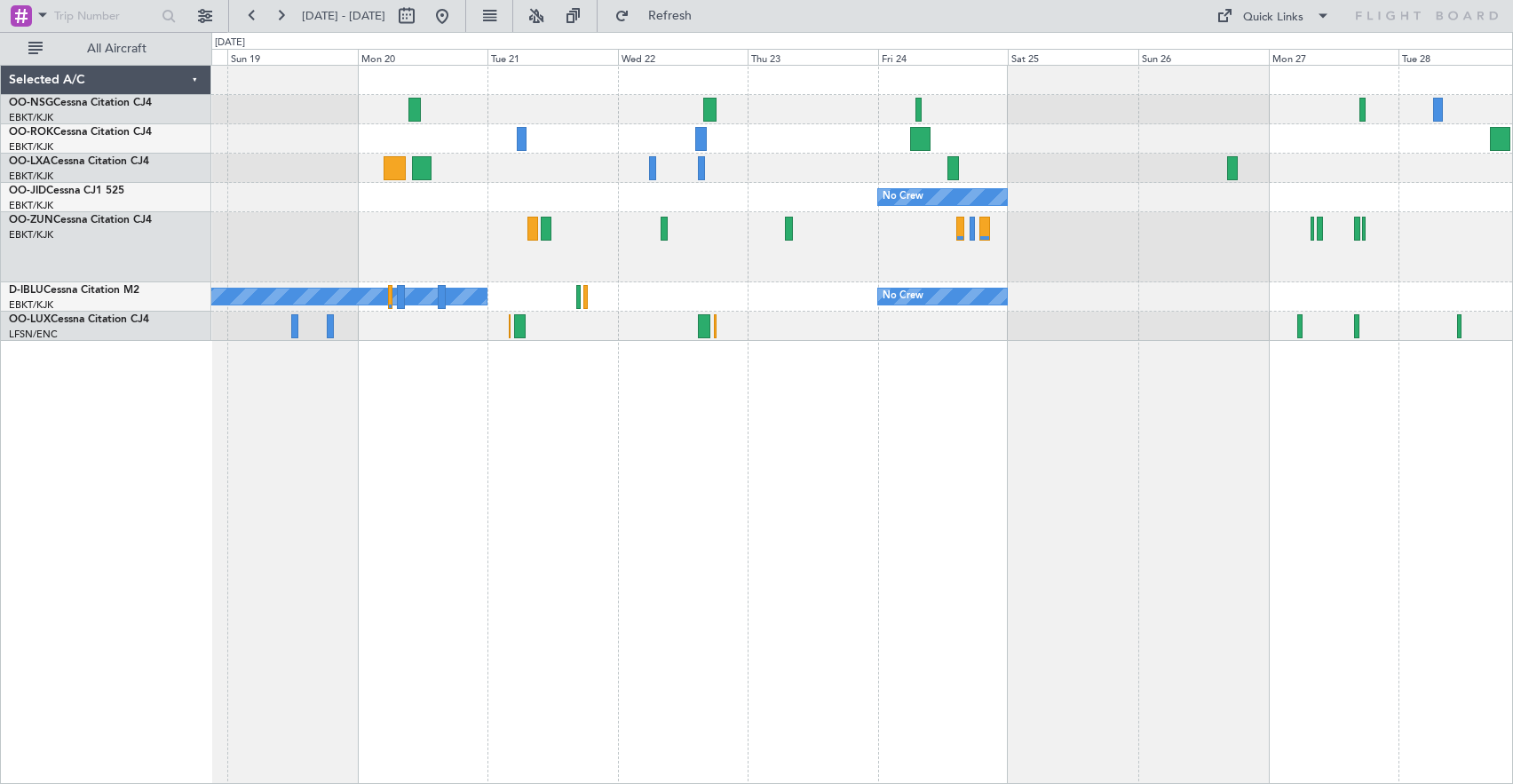
click at [1124, 282] on div at bounding box center [862, 247] width 1301 height 70
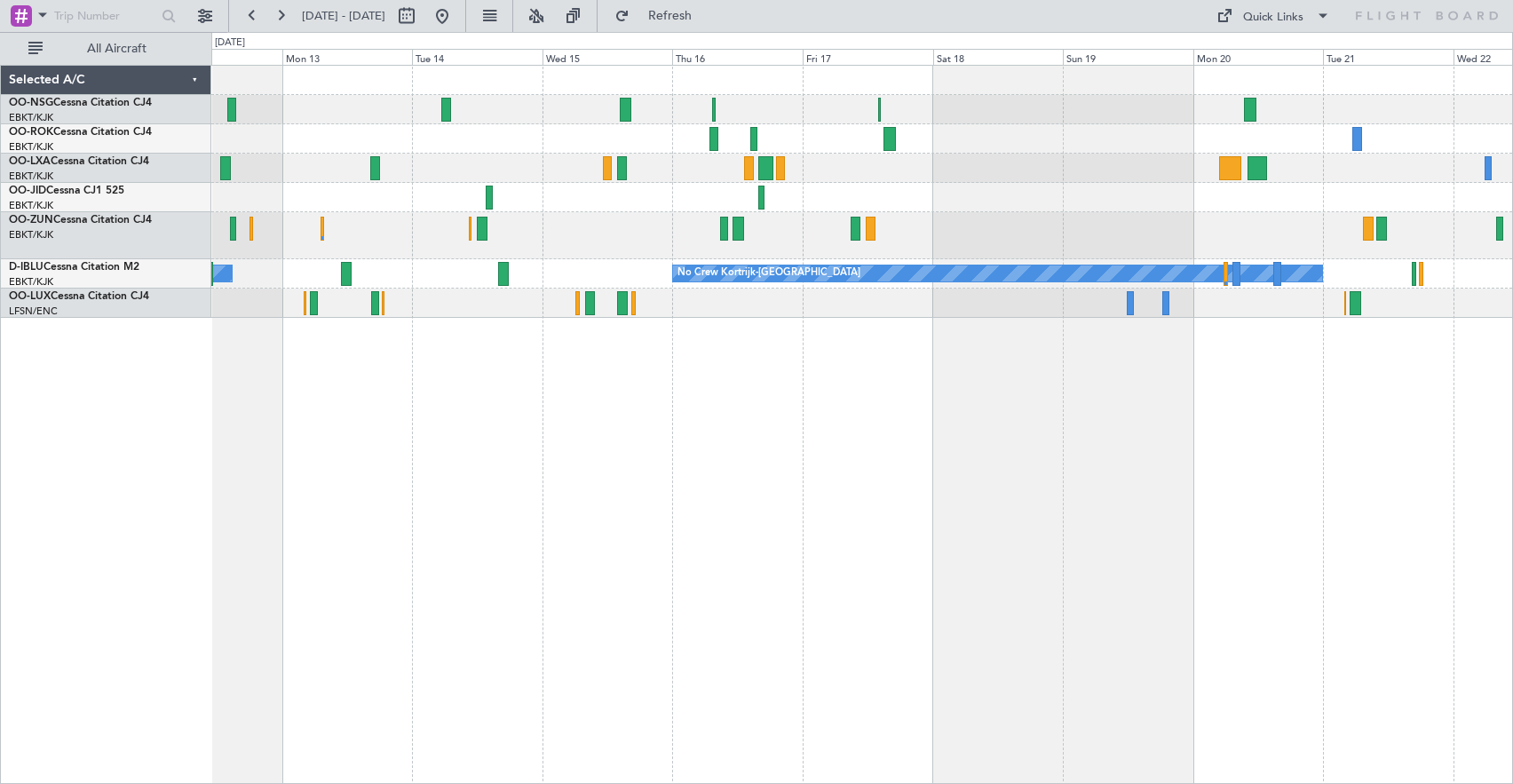
click at [1373, 231] on div "No Crew No Crew Kortrijk-[GEOGRAPHIC_DATA] Owner [GEOGRAPHIC_DATA]-[GEOGRAPHIC_…" at bounding box center [862, 191] width 1301 height 252
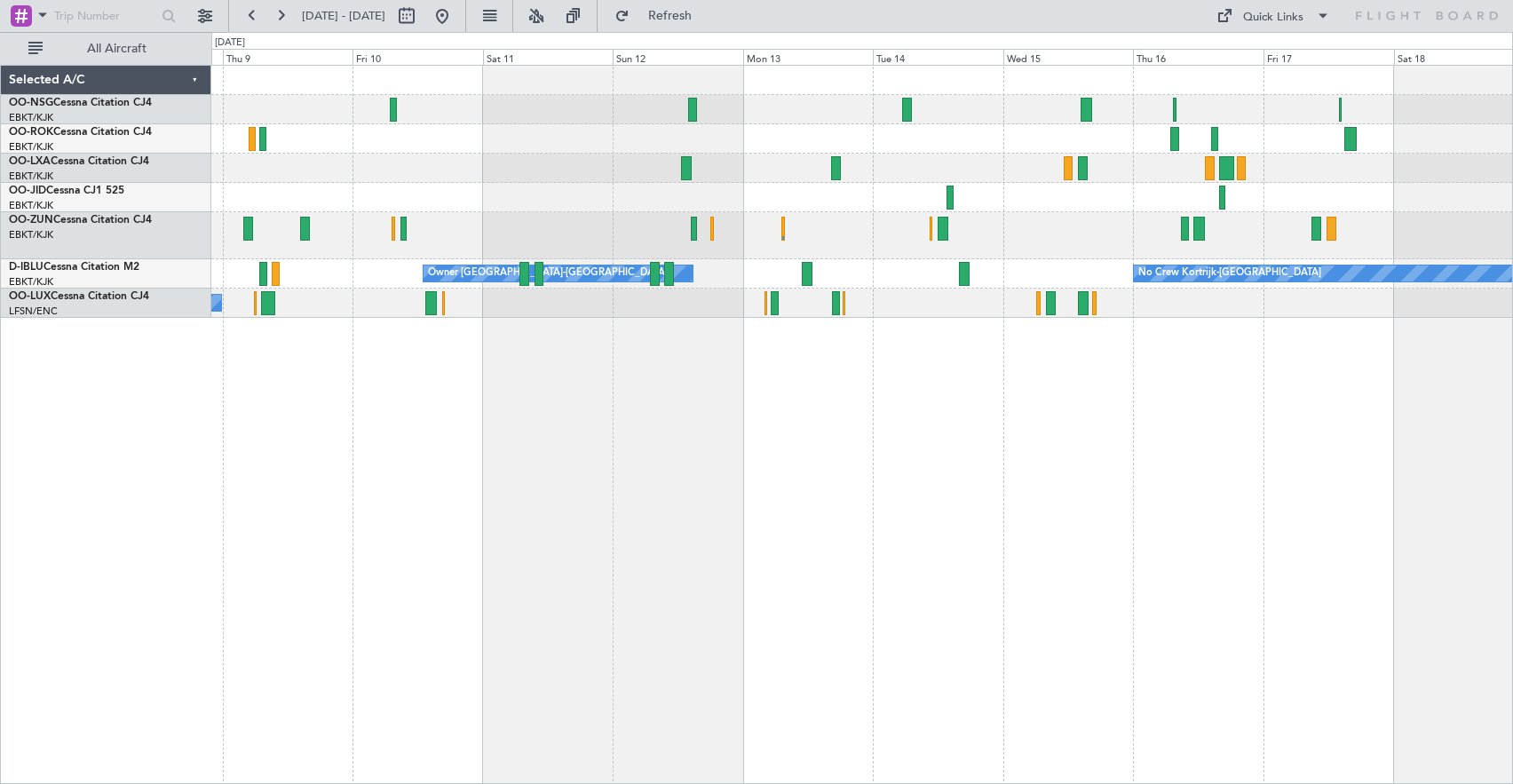
click at [915, 440] on div "No Crew Kortrijk-[GEOGRAPHIC_DATA] Owner [GEOGRAPHIC_DATA]-[GEOGRAPHIC_DATA] No…" at bounding box center [863, 423] width 1302 height 719
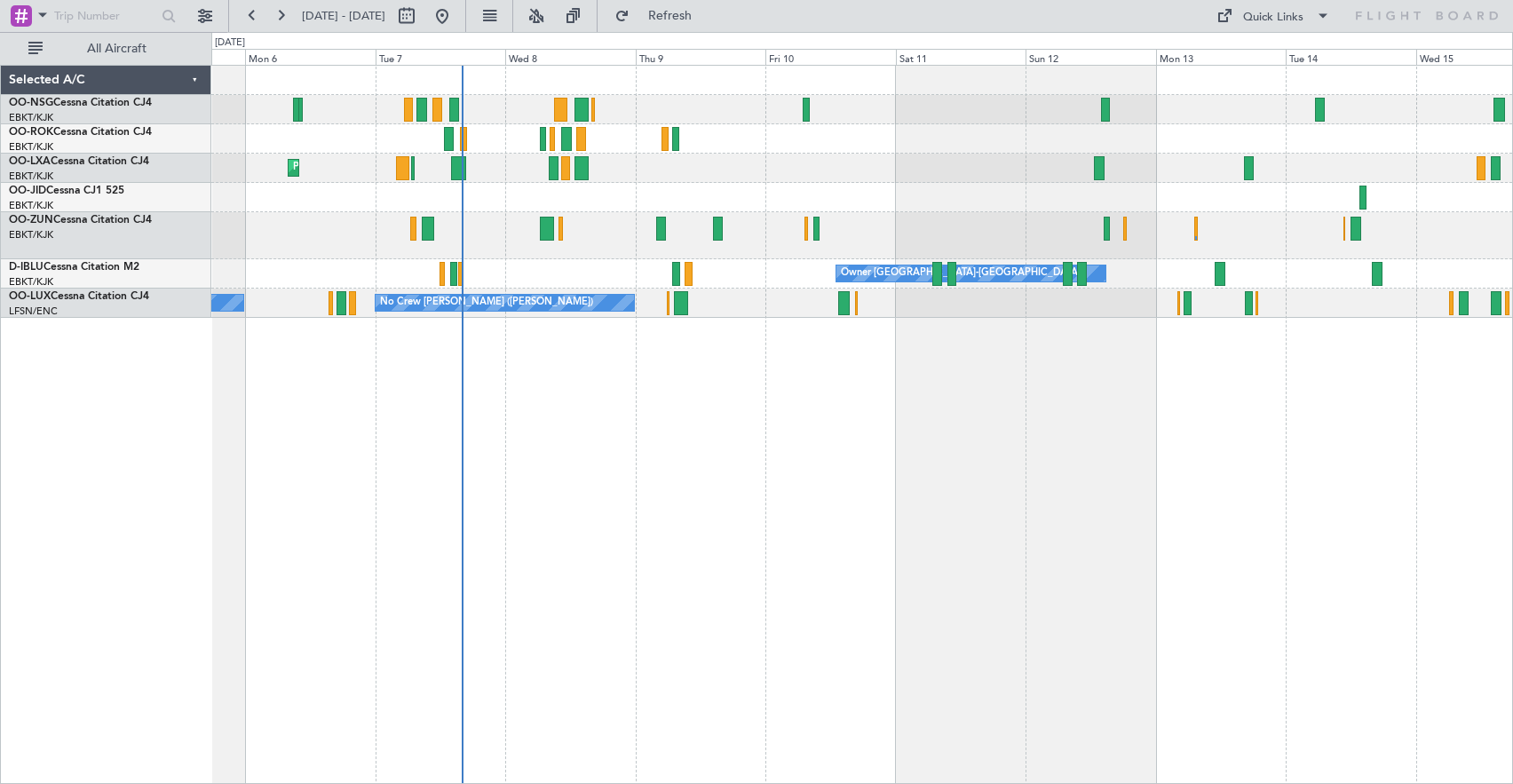
click at [908, 409] on div "Planned Maint Kortrijk-[GEOGRAPHIC_DATA] AOG Maint [GEOGRAPHIC_DATA] Owner [GEO…" at bounding box center [863, 423] width 1302 height 719
click at [708, 16] on span "Refresh" at bounding box center [671, 15] width 75 height 12
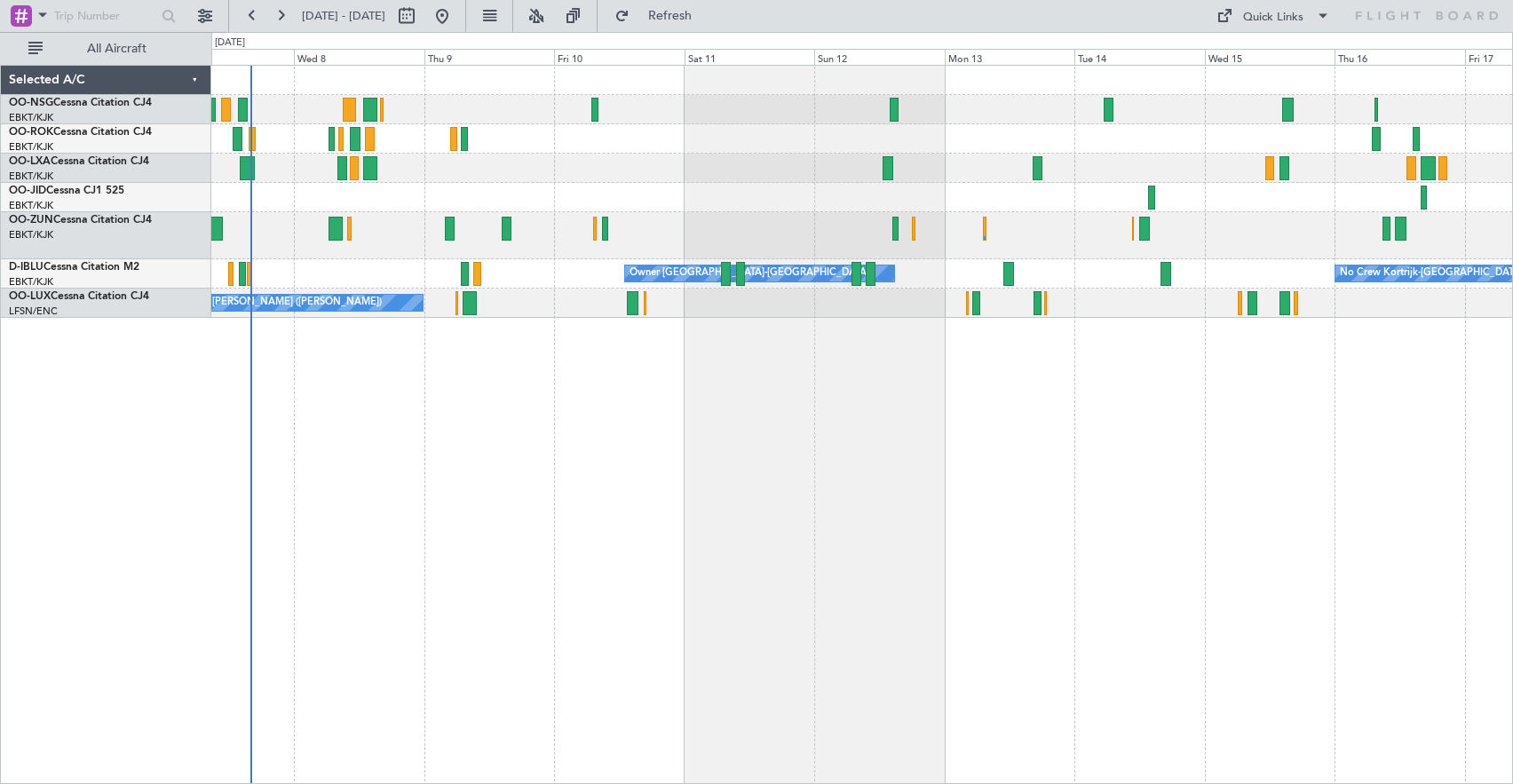
click at [753, 206] on div at bounding box center [862, 197] width 1301 height 29
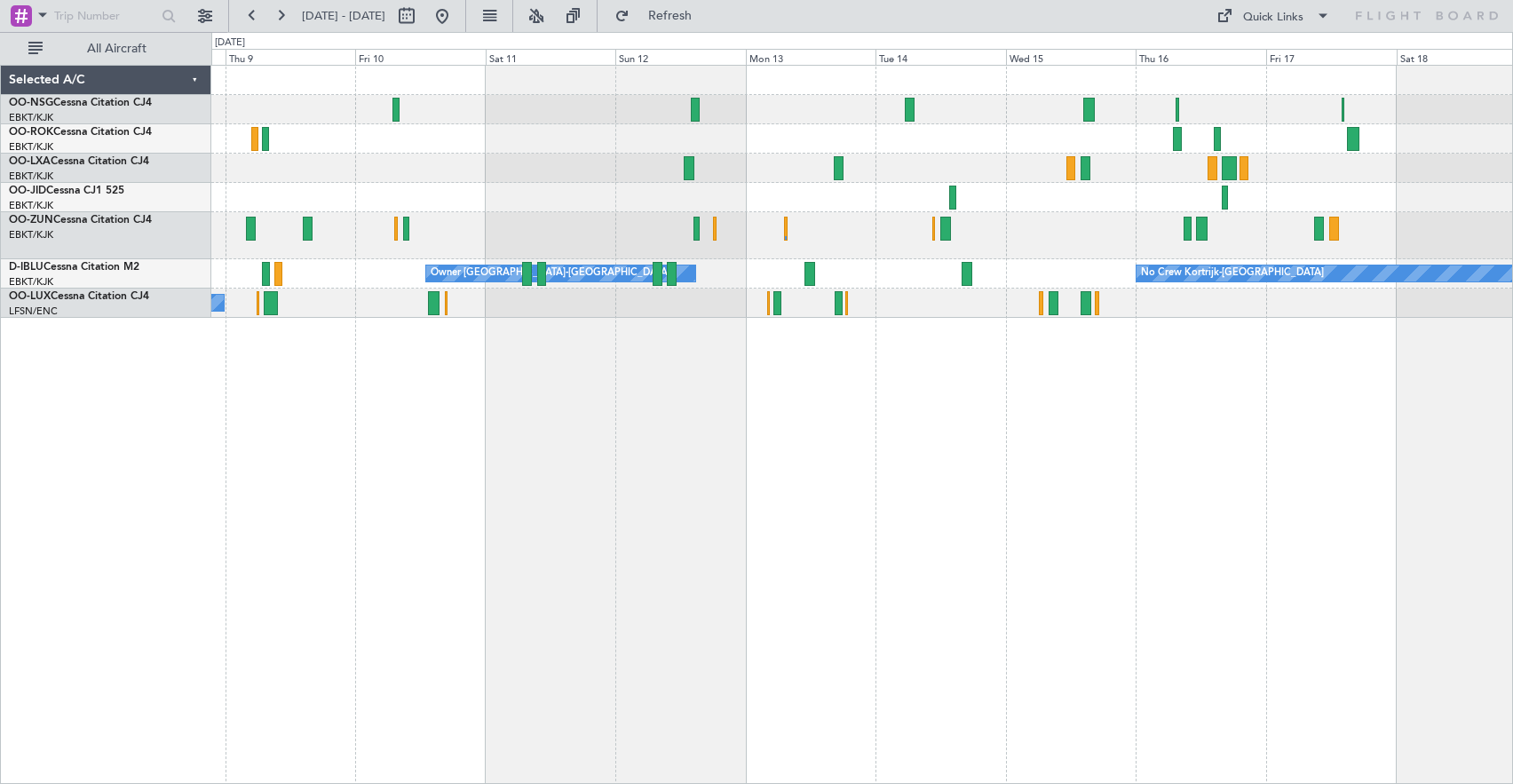
click at [822, 212] on div at bounding box center [862, 197] width 1301 height 29
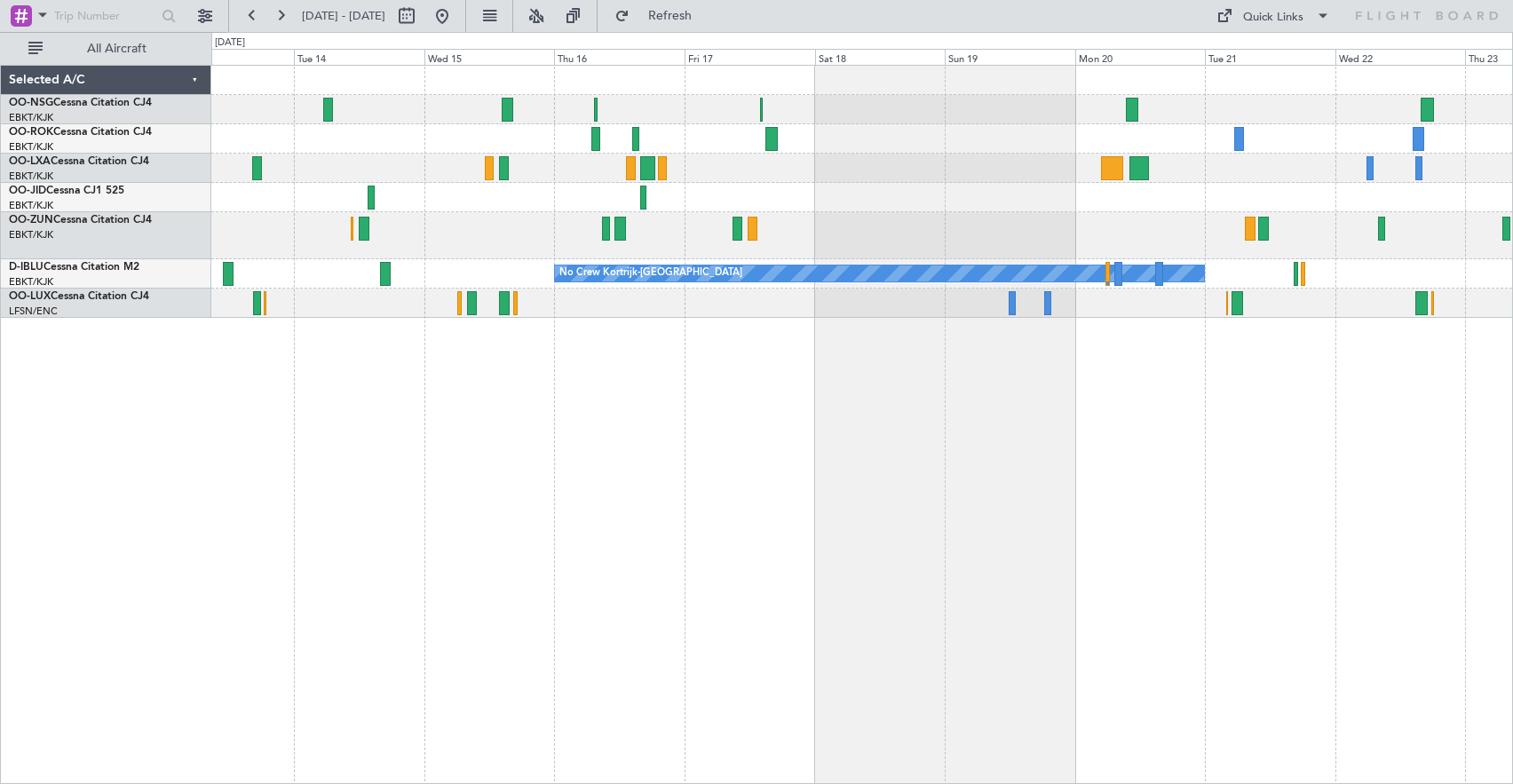
click at [450, 120] on div "No Crew No Crew Kortrijk-[GEOGRAPHIC_DATA] No Crew Owner [GEOGRAPHIC_DATA]-[GEO…" at bounding box center [862, 191] width 1301 height 252
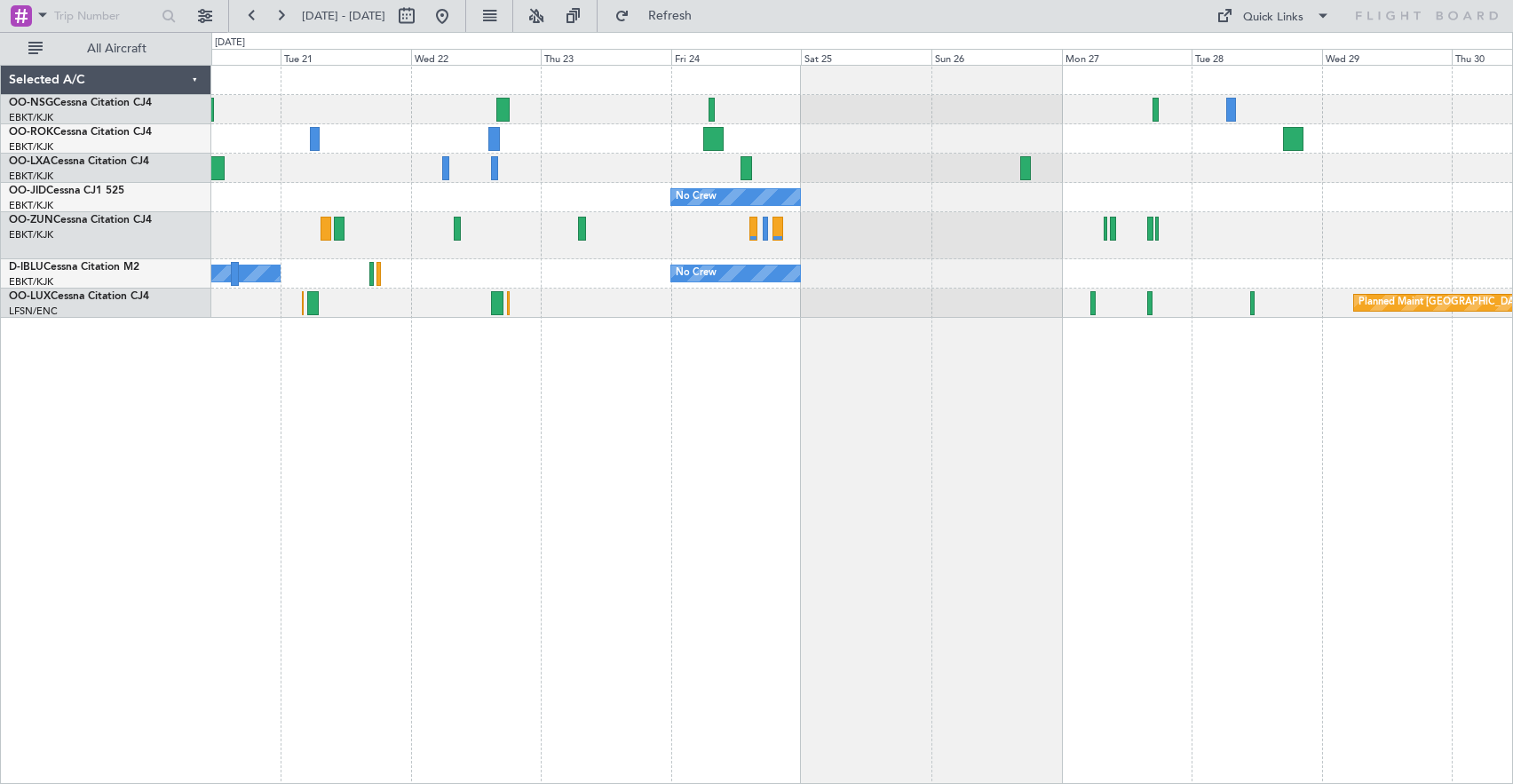
click at [117, 196] on div "No Crew No Crew Kortrijk-[GEOGRAPHIC_DATA] No Crew Planned Maint [GEOGRAPHIC_DA…" at bounding box center [756, 407] width 1513 height 751
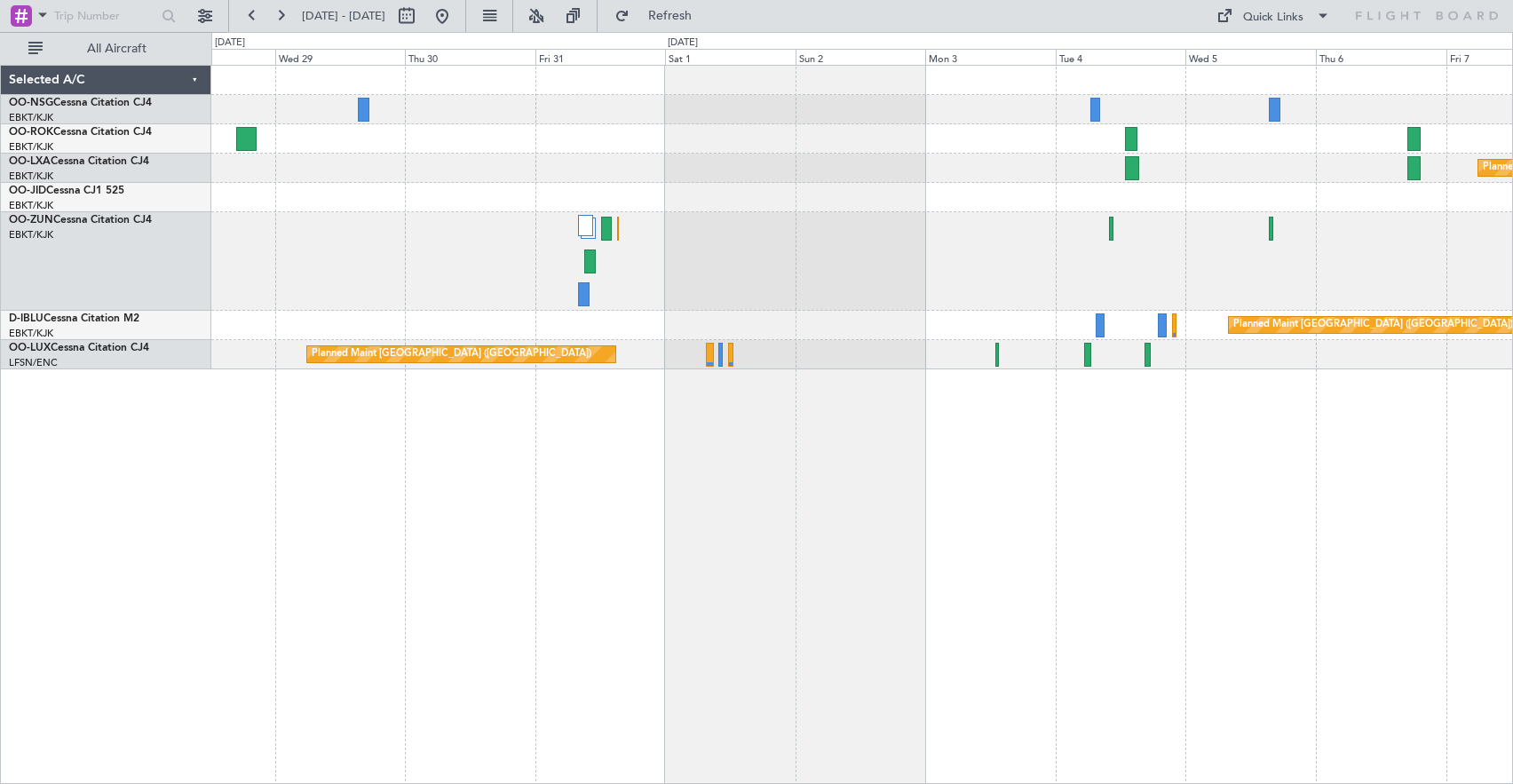
click at [97, 178] on div "Planned Maint Kortrijk-[GEOGRAPHIC_DATA] Planned Maint [GEOGRAPHIC_DATA] ([GEOG…" at bounding box center [756, 407] width 1513 height 751
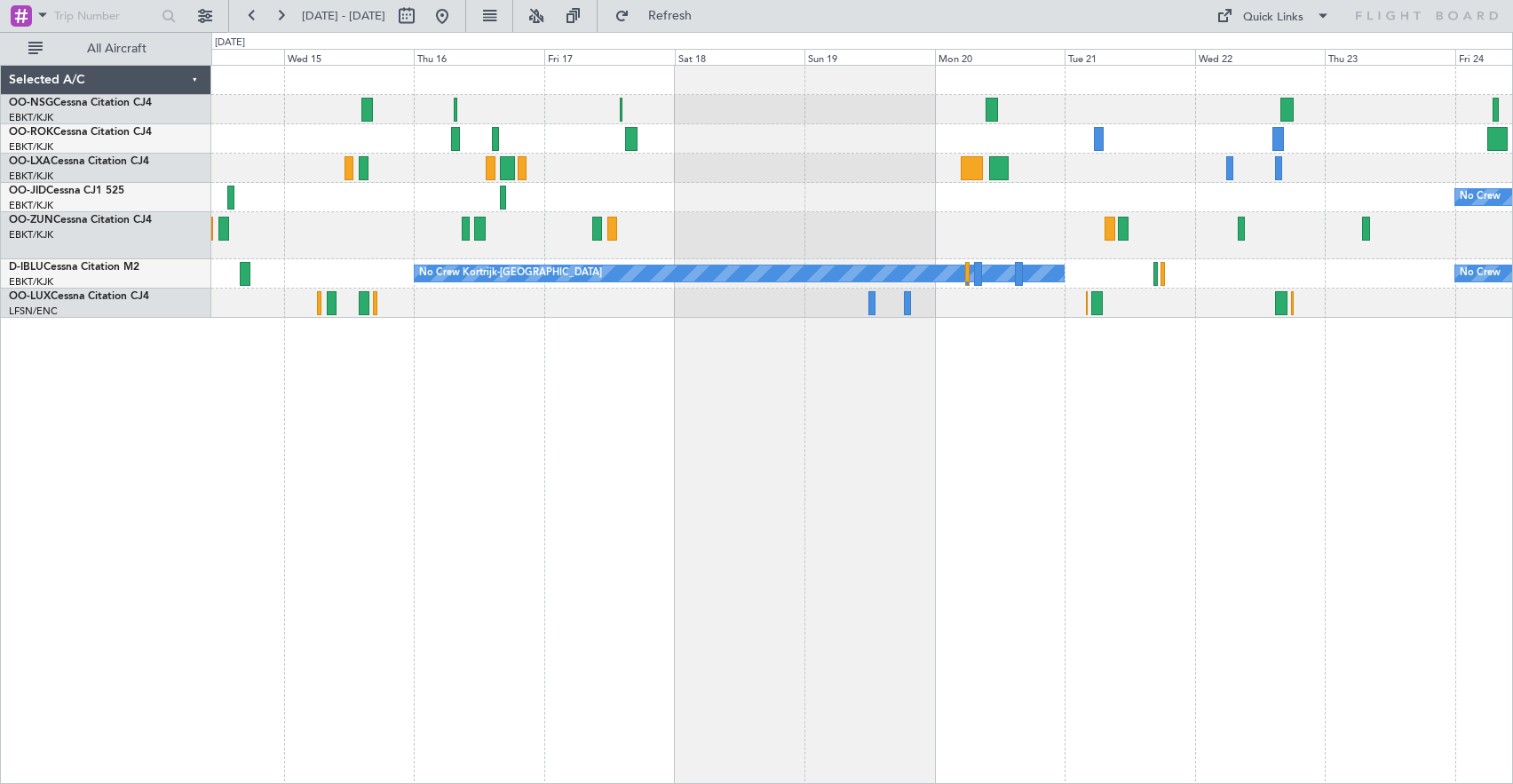
click at [1453, 273] on div "No Crew No Crew No Crew Kortrijk-[GEOGRAPHIC_DATA] Owner [GEOGRAPHIC_DATA]-[GEO…" at bounding box center [862, 191] width 1301 height 252
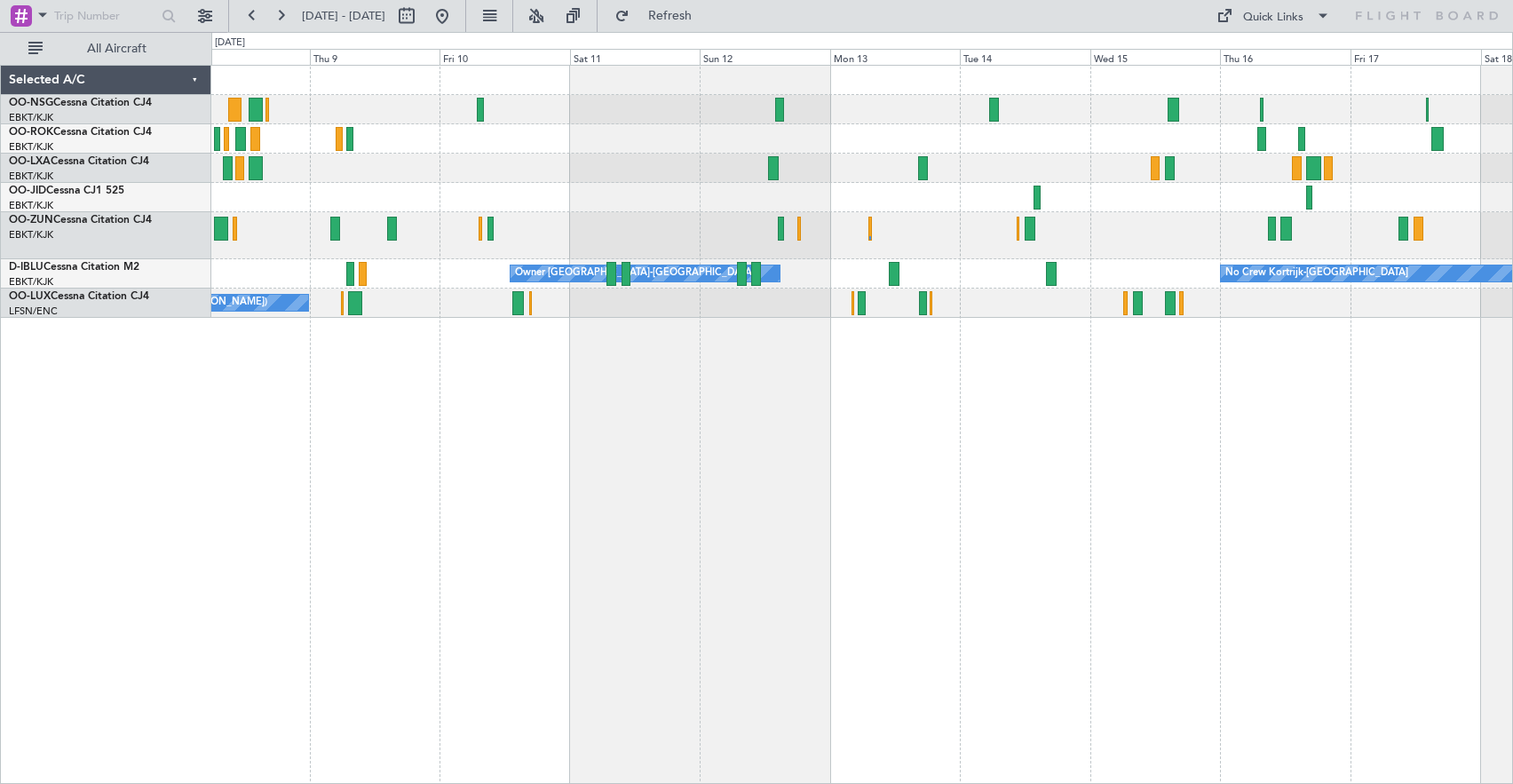
click at [1001, 206] on div "Planned Maint Kortrijk-[GEOGRAPHIC_DATA] No Crew Kortrijk-[GEOGRAPHIC_DATA] Own…" at bounding box center [862, 191] width 1301 height 252
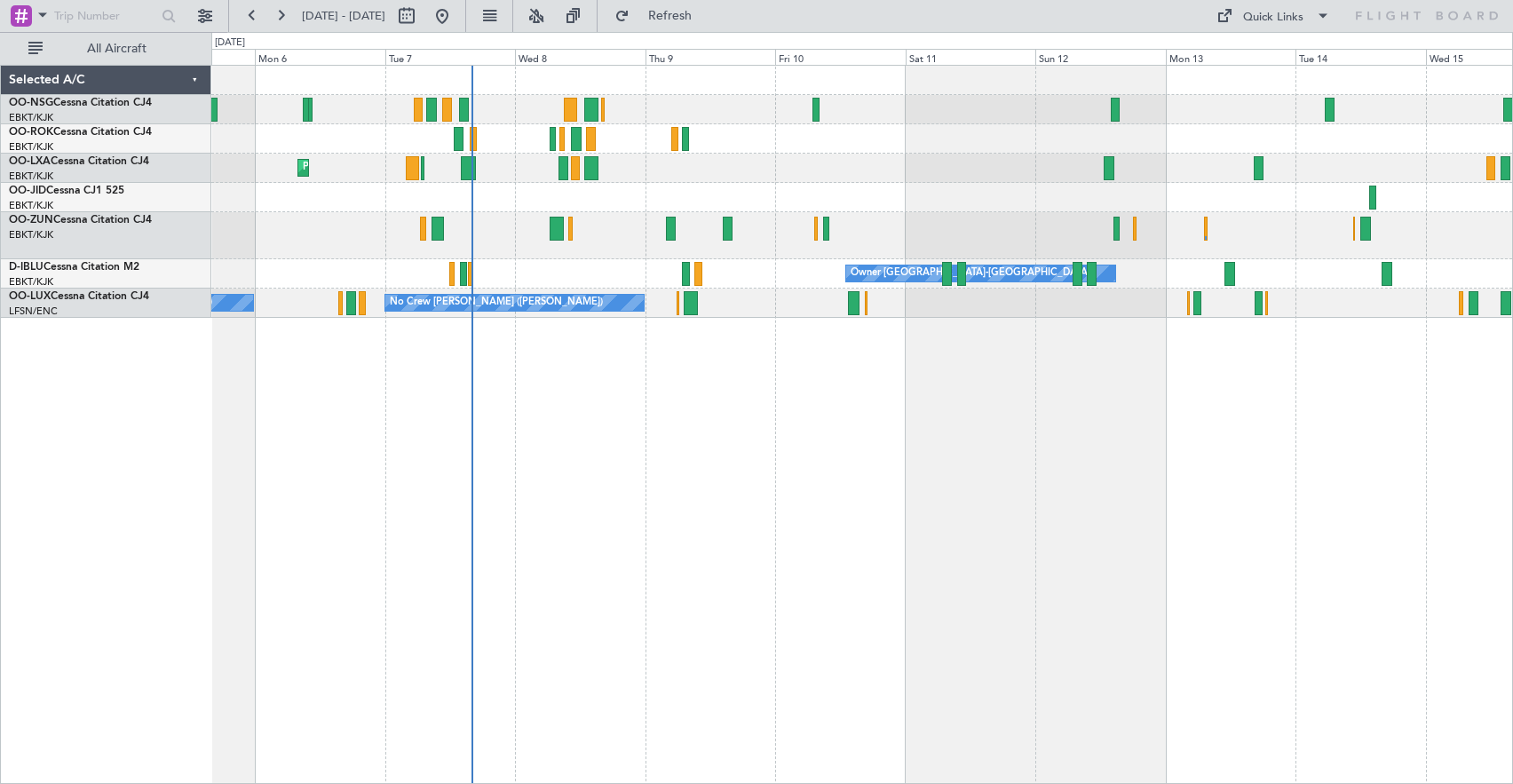
click at [919, 416] on div "Planned Maint Kortrijk-[GEOGRAPHIC_DATA] AOG Maint [GEOGRAPHIC_DATA] Owner [GEO…" at bounding box center [863, 423] width 1302 height 719
